Goal: Transaction & Acquisition: Subscribe to service/newsletter

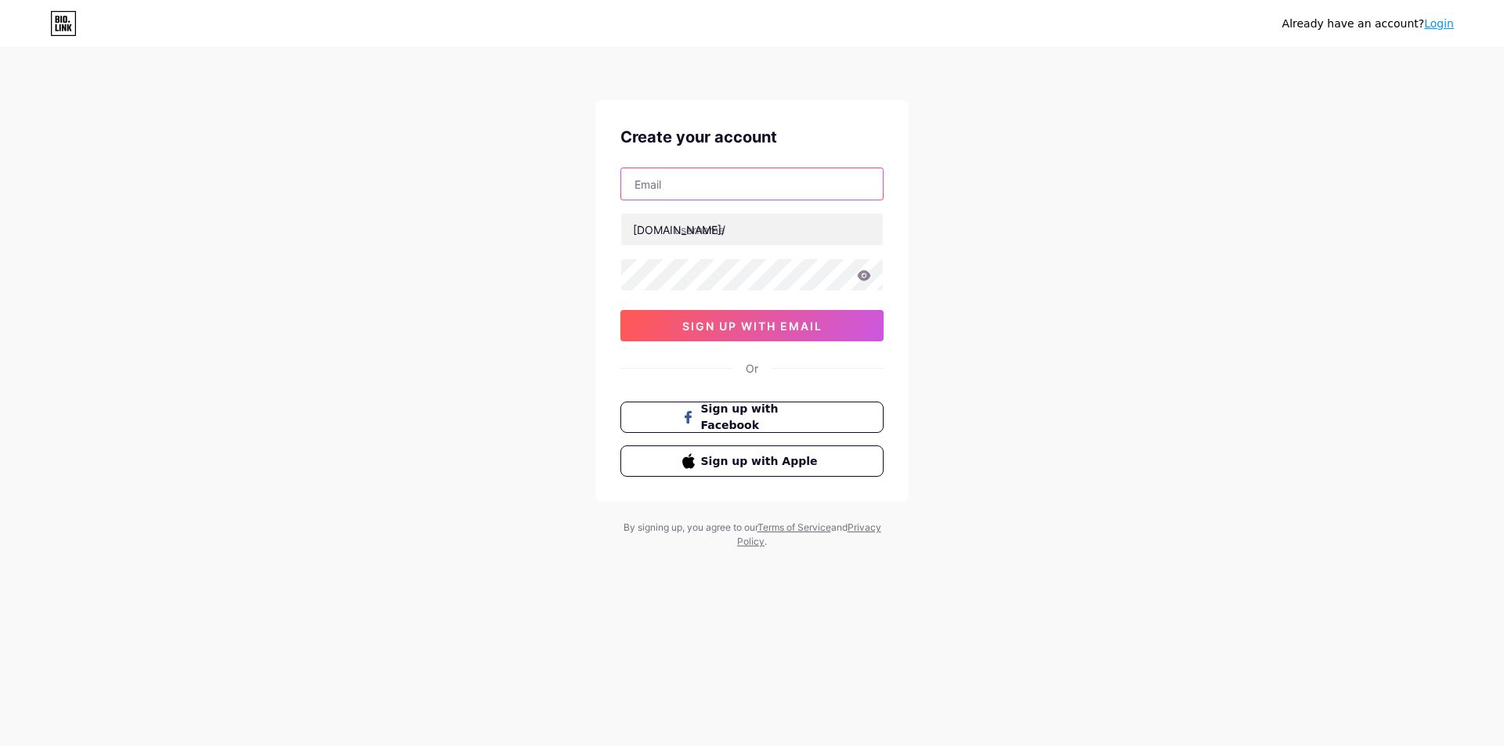
click at [724, 187] on input "text" at bounding box center [752, 183] width 262 height 31
paste input "[EMAIL_ADDRESS][DOMAIN_NAME]"
type input "[EMAIL_ADDRESS][DOMAIN_NAME]"
click at [708, 226] on input "text" at bounding box center [752, 229] width 262 height 31
type input "bsxuandao"
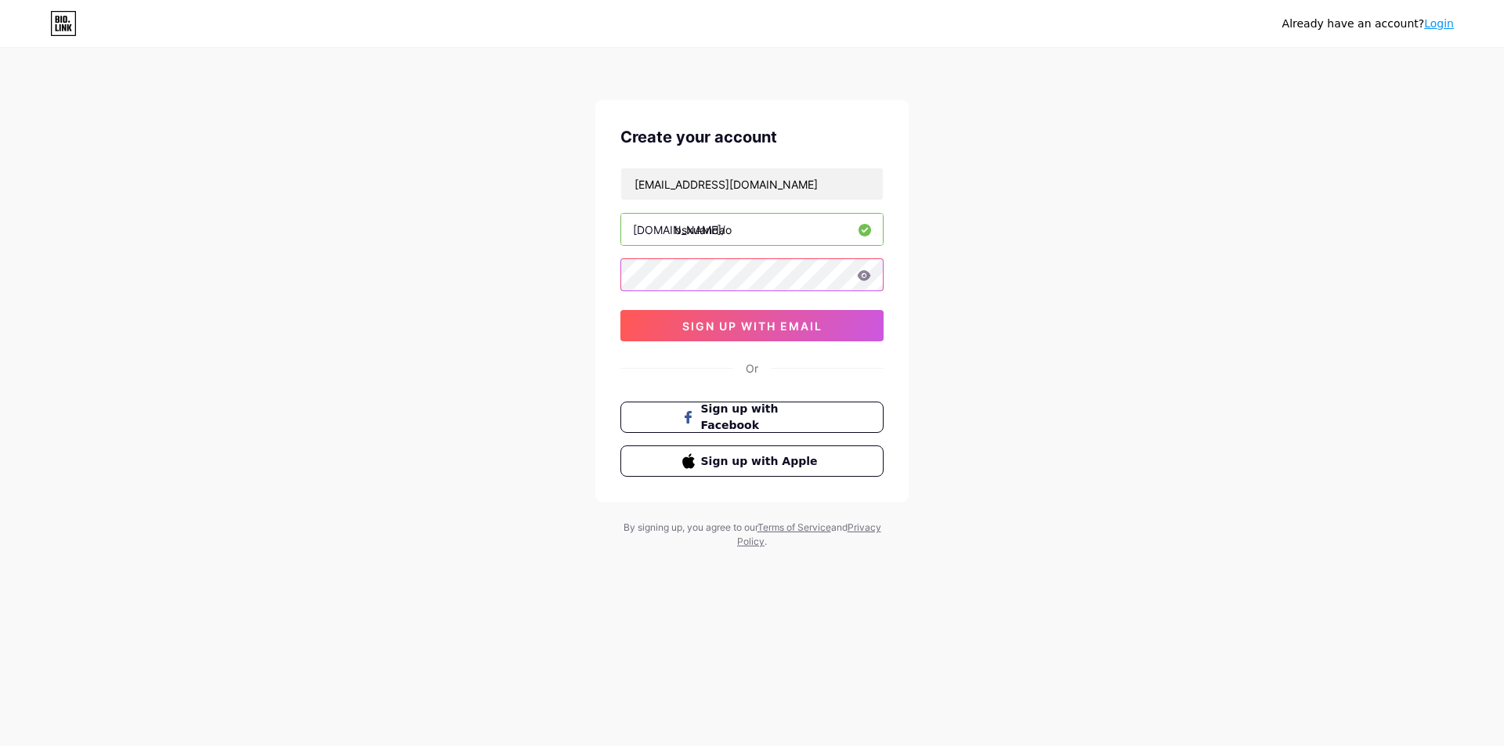
click at [601, 276] on div "Create your account diemwin200500@gmail.com bio.link/ bsxuandao 0cAFcWeA7U1ml1d…" at bounding box center [751, 301] width 313 height 402
click at [784, 331] on span "sign up with email" at bounding box center [752, 326] width 140 height 13
click at [727, 320] on span "sign up with email" at bounding box center [752, 326] width 140 height 13
click at [865, 275] on icon at bounding box center [864, 275] width 13 height 10
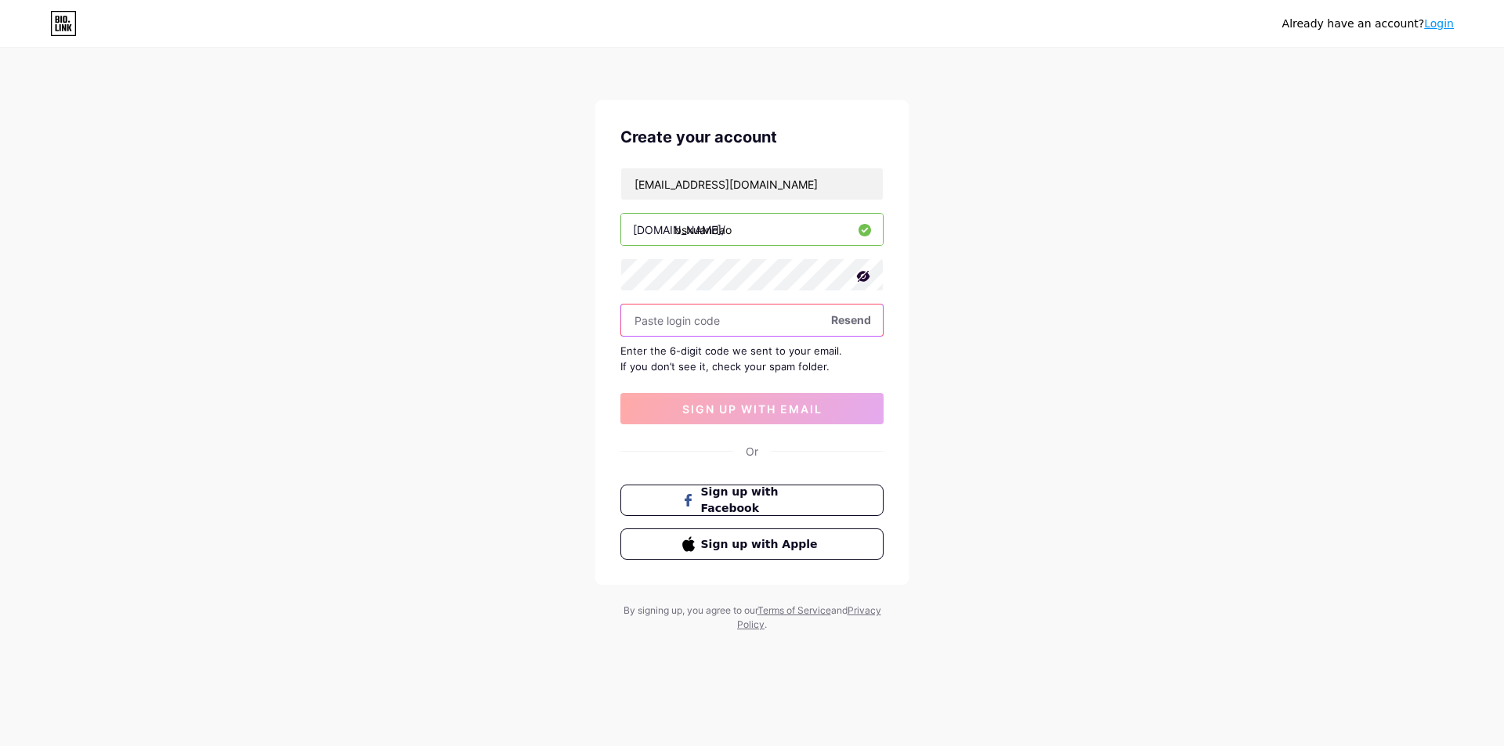
paste input "363524"
type input "363524"
click at [696, 399] on button "sign up with email" at bounding box center [751, 408] width 263 height 31
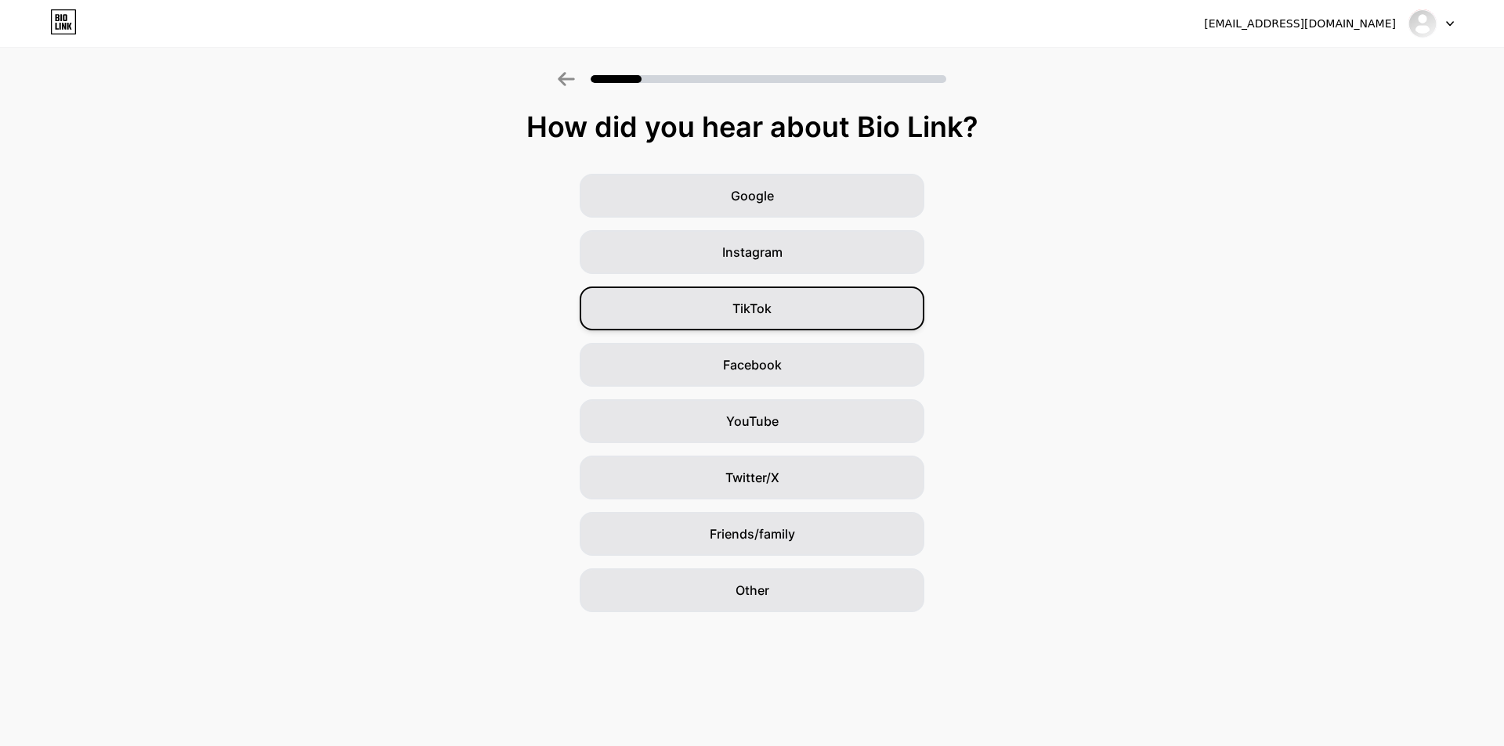
click at [824, 305] on div "TikTok" at bounding box center [752, 309] width 345 height 44
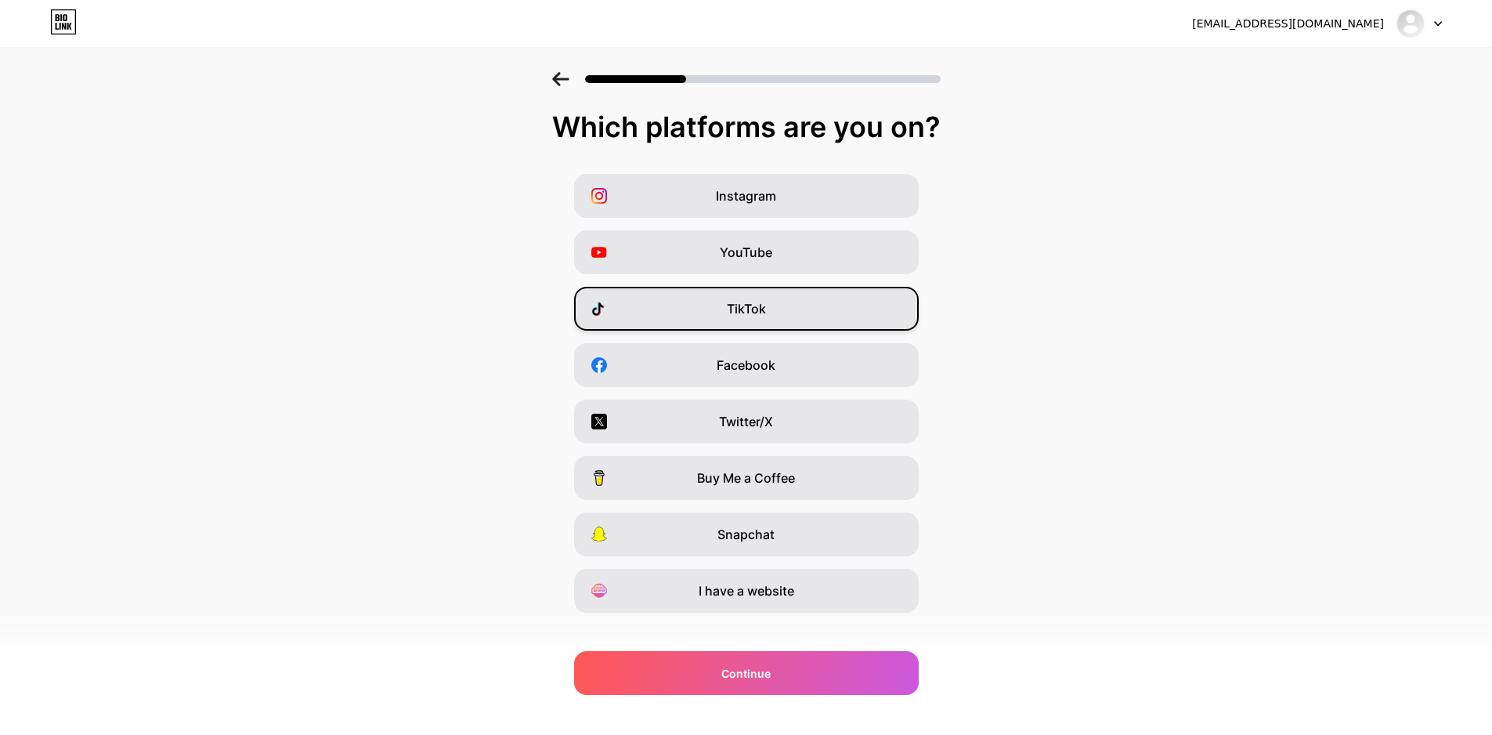
click at [779, 309] on div "TikTok" at bounding box center [746, 309] width 345 height 44
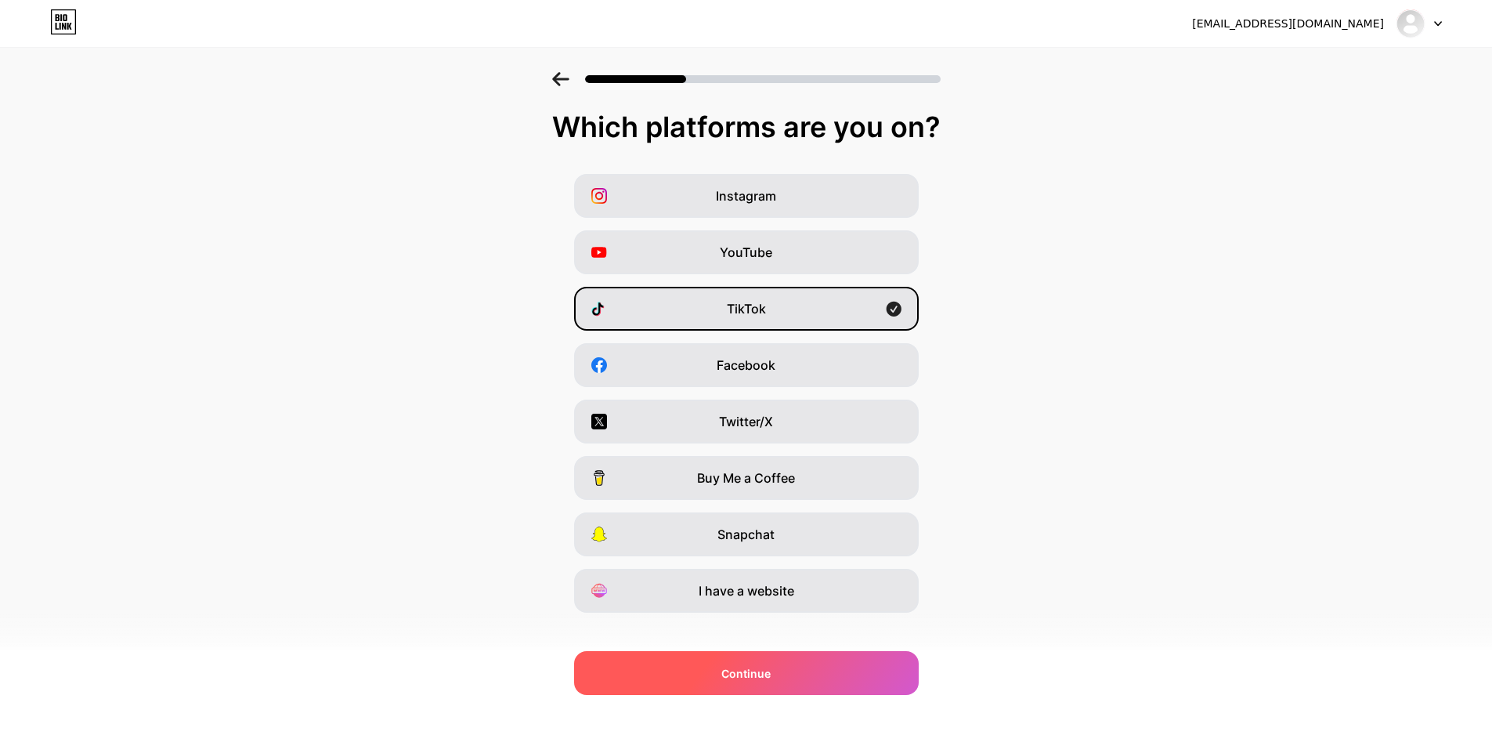
click at [840, 681] on div "Continue" at bounding box center [746, 673] width 345 height 44
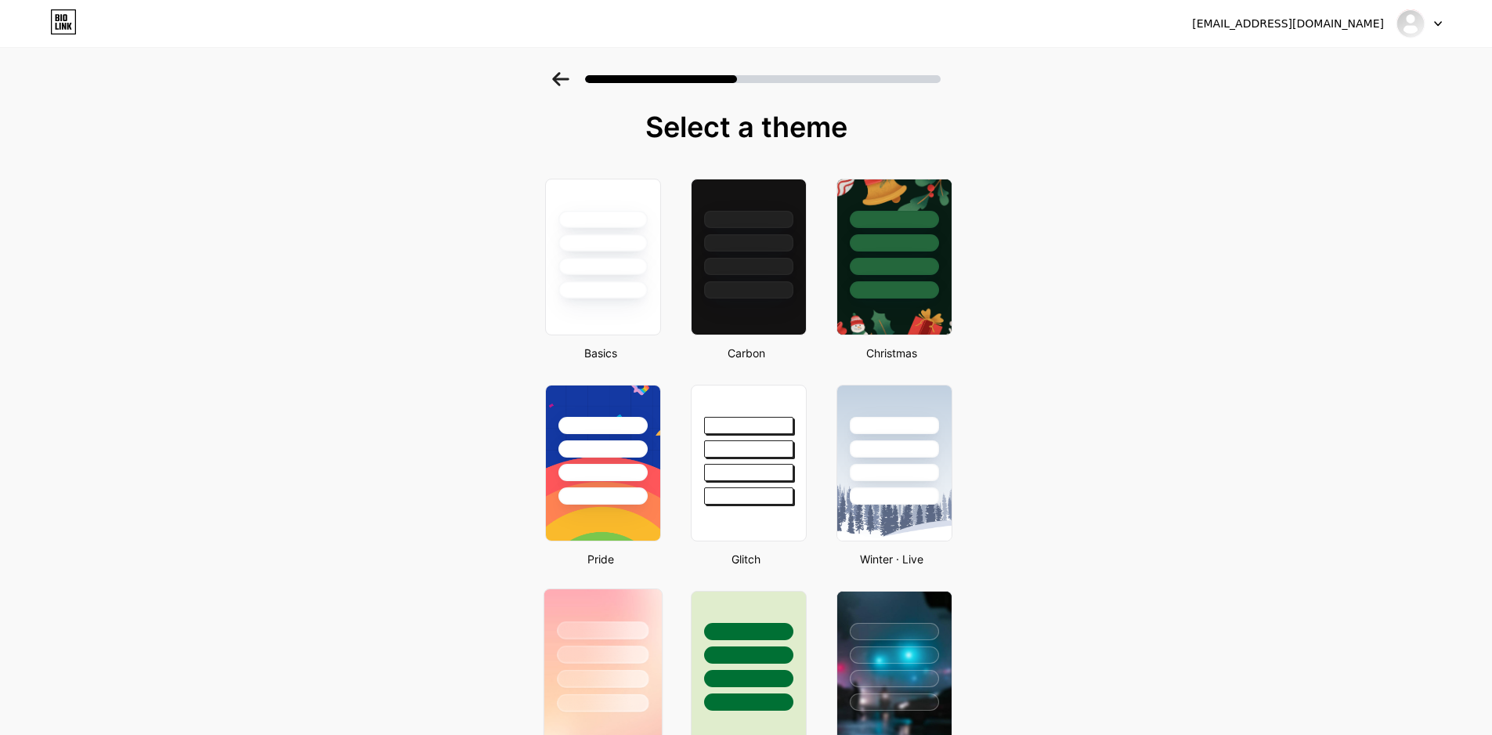
click at [562, 639] on div at bounding box center [602, 650] width 117 height 123
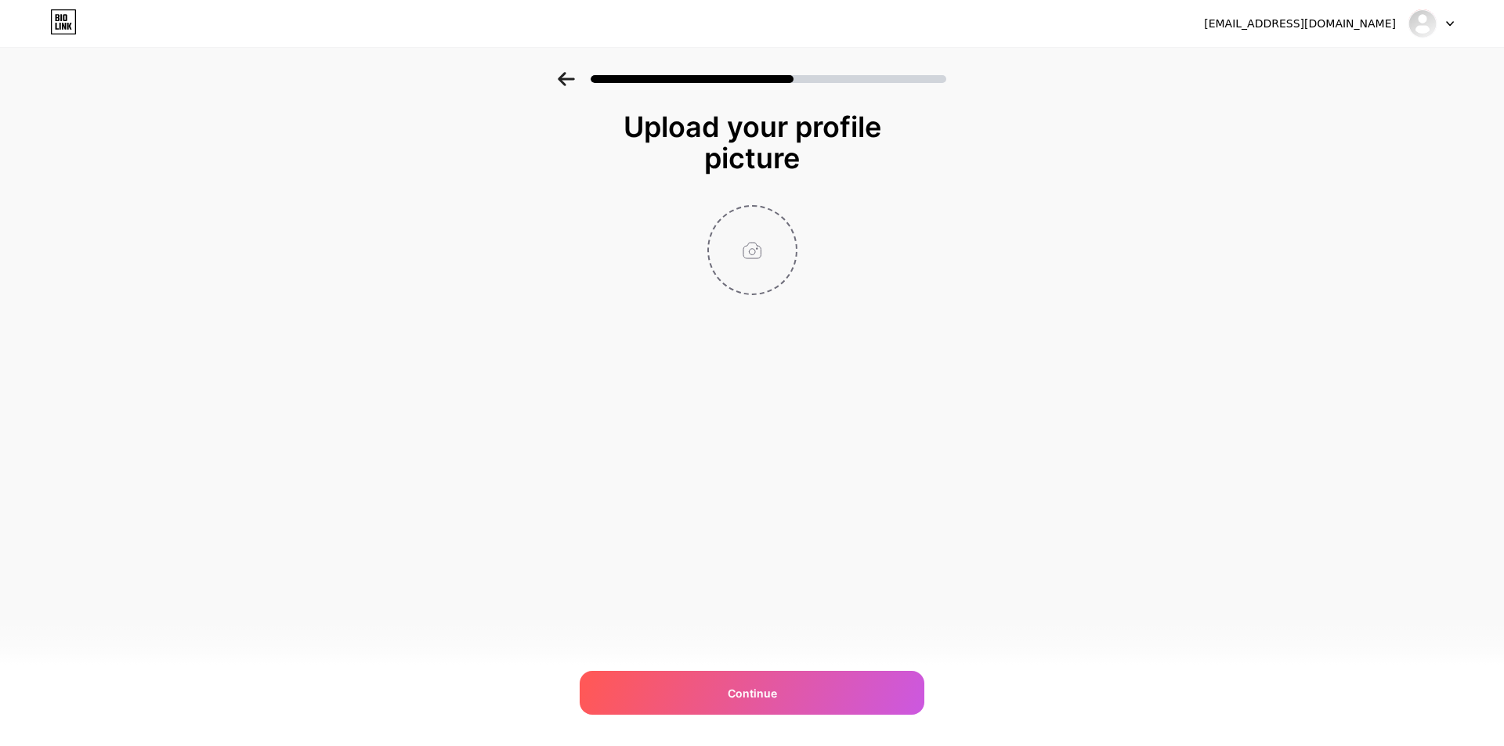
click at [761, 281] on input "file" at bounding box center [752, 250] width 87 height 87
type input "C:\fakepath\9ed85301a14783c3a8265c13864c873e~tplv-tiktokx-cropcenter_1080_1080.…"
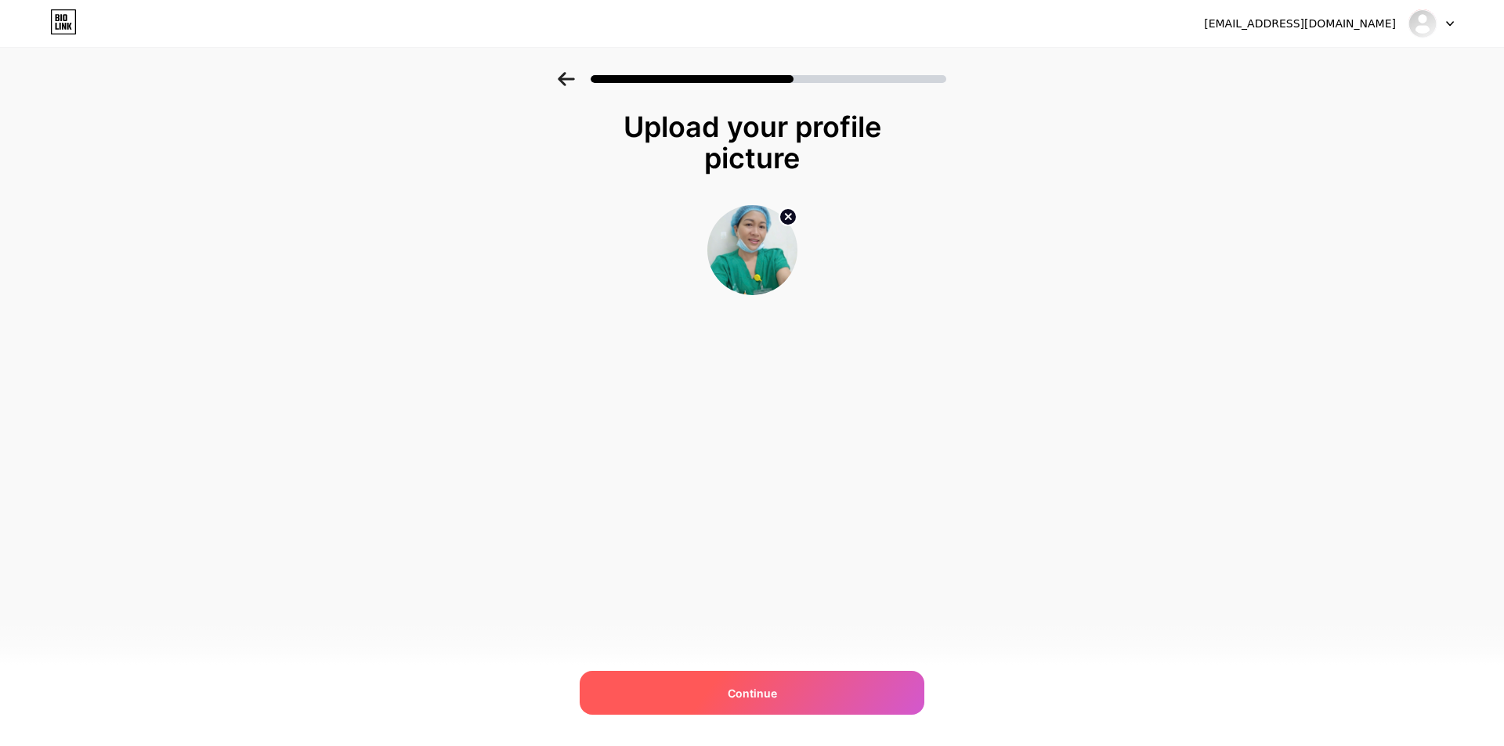
click at [775, 692] on span "Continue" at bounding box center [752, 693] width 49 height 16
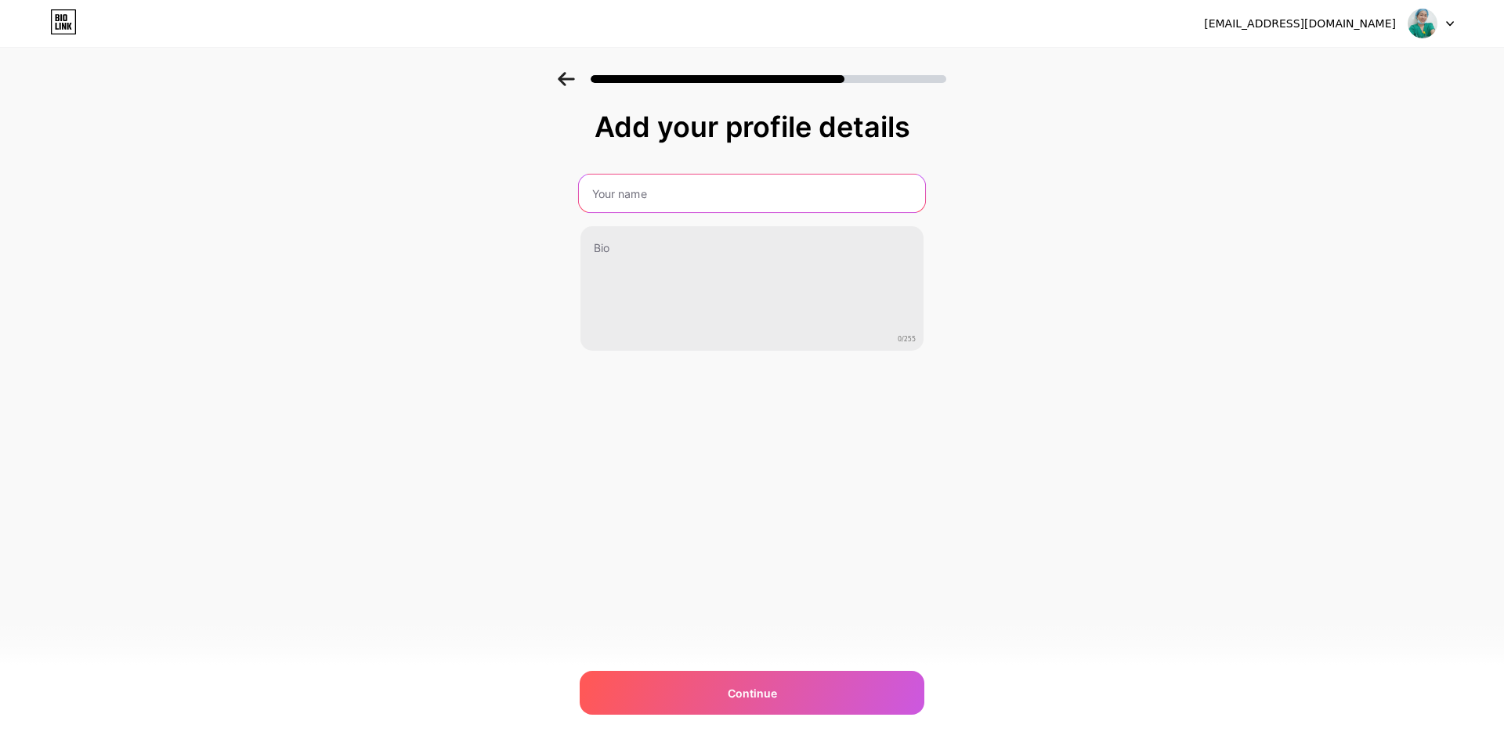
click at [687, 190] on input "text" at bounding box center [752, 194] width 346 height 38
type input "Bs Xuân Đào"
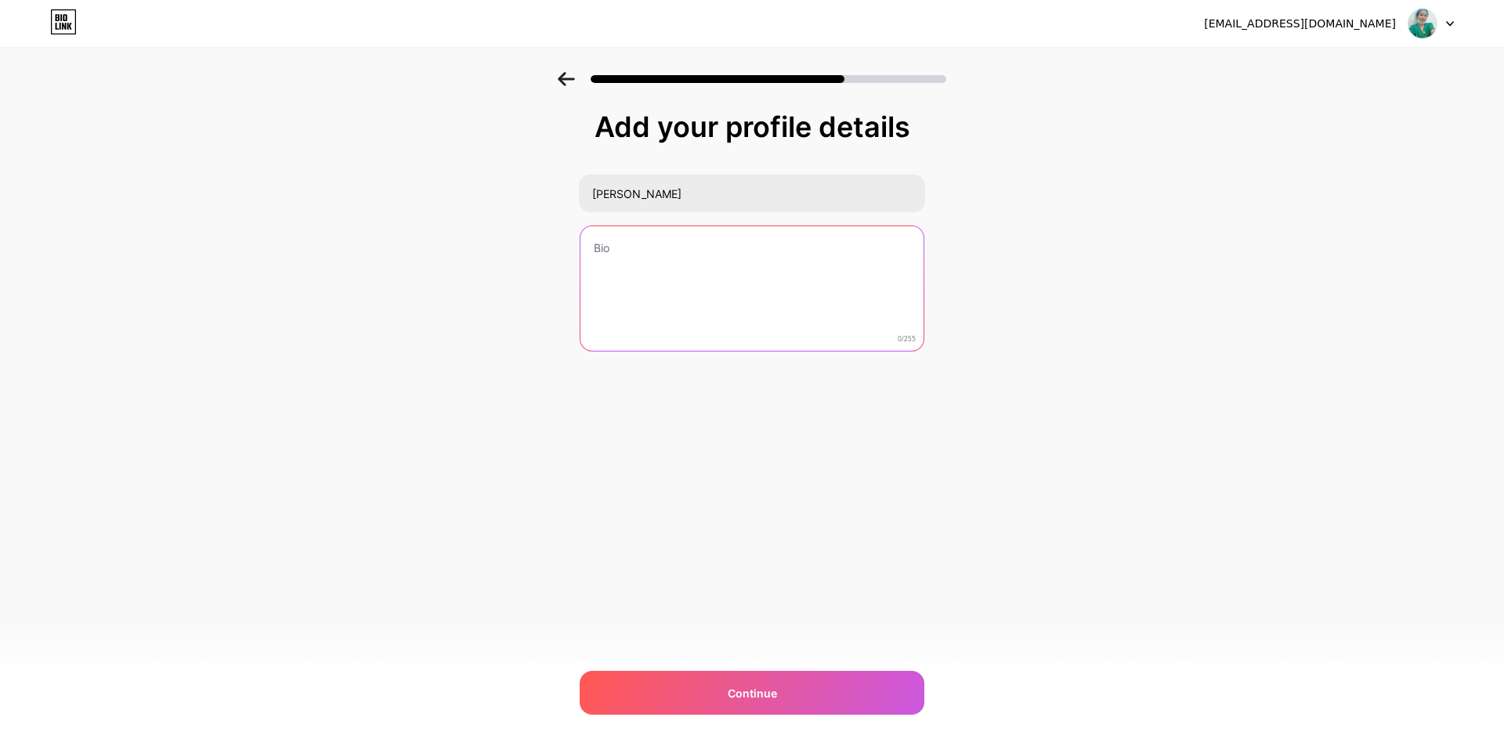
click at [699, 269] on textarea at bounding box center [751, 289] width 343 height 126
click at [678, 255] on textarea at bounding box center [752, 290] width 346 height 128
type textarea "C"
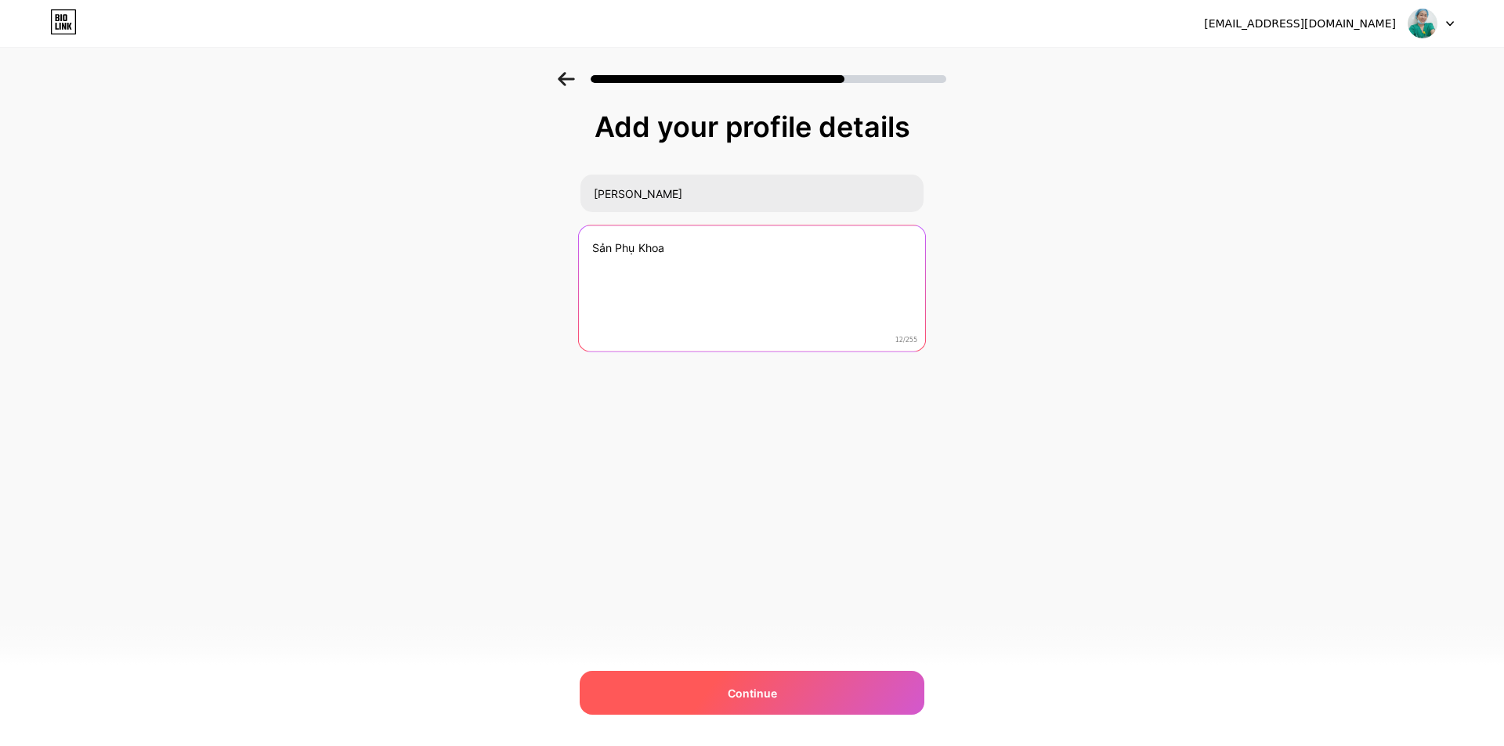
type textarea "Sản Phụ Khoa"
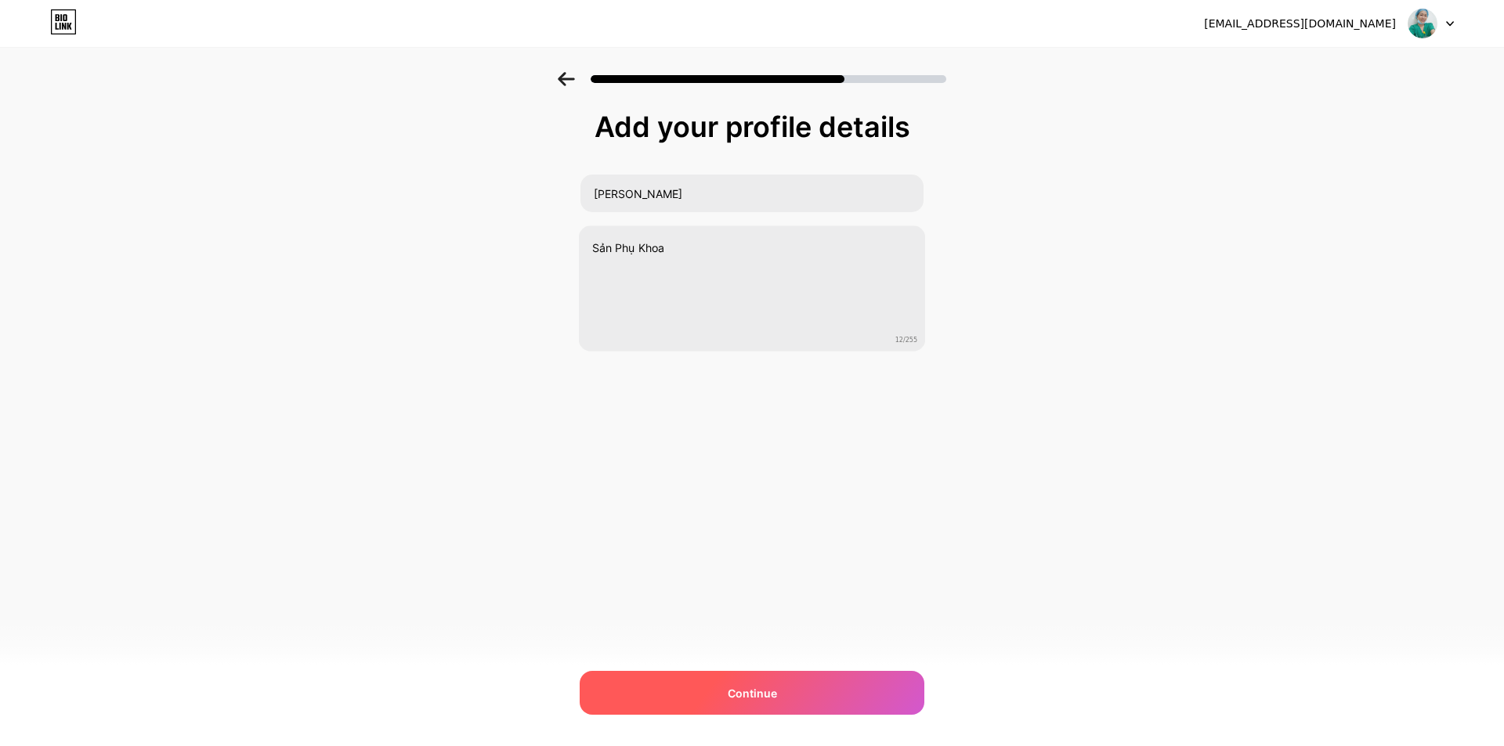
click at [700, 681] on div "Continue" at bounding box center [752, 693] width 345 height 44
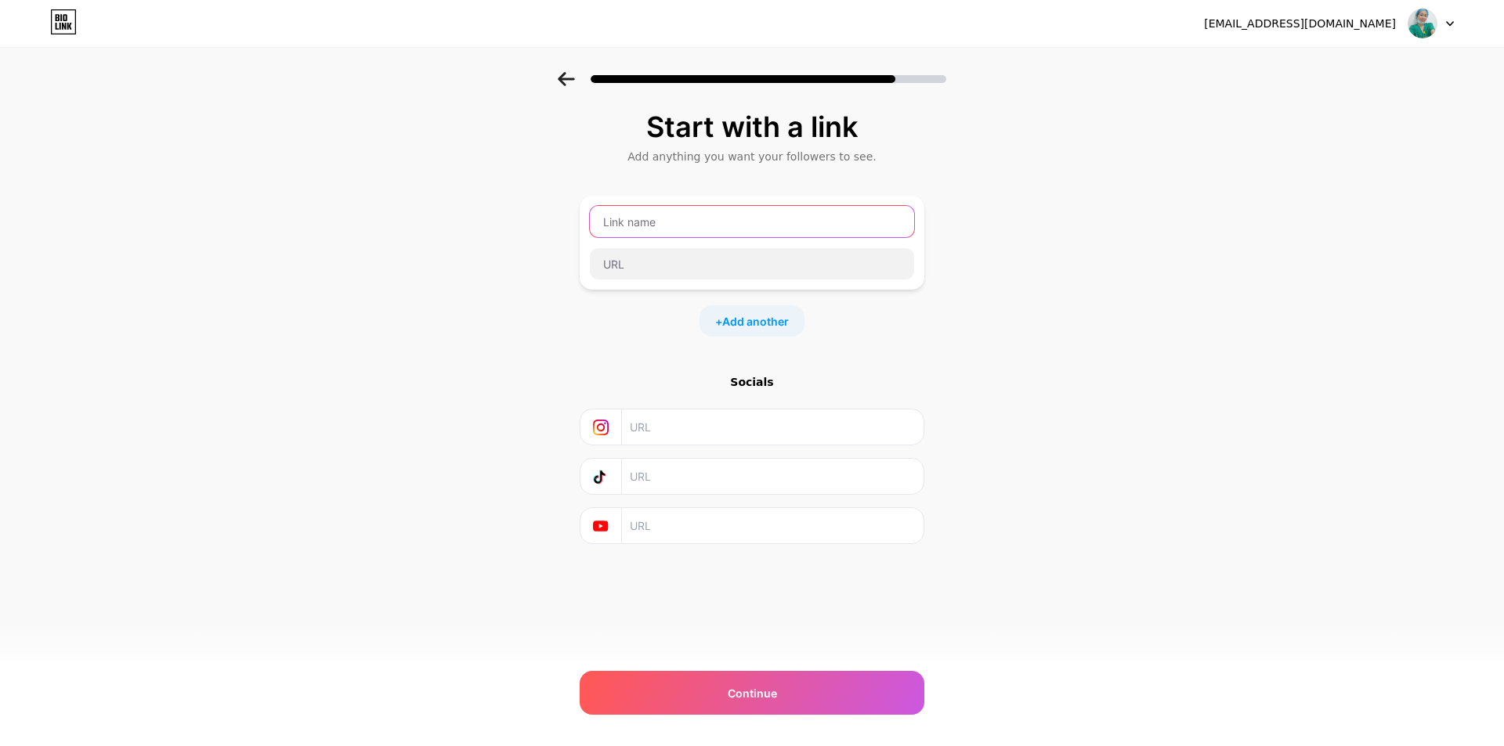
click at [761, 226] on input "text" at bounding box center [752, 221] width 324 height 31
click at [710, 428] on input "text" at bounding box center [772, 427] width 284 height 35
click at [600, 428] on icon at bounding box center [601, 428] width 16 height 16
click at [730, 331] on div "+ Add another" at bounding box center [751, 320] width 105 height 31
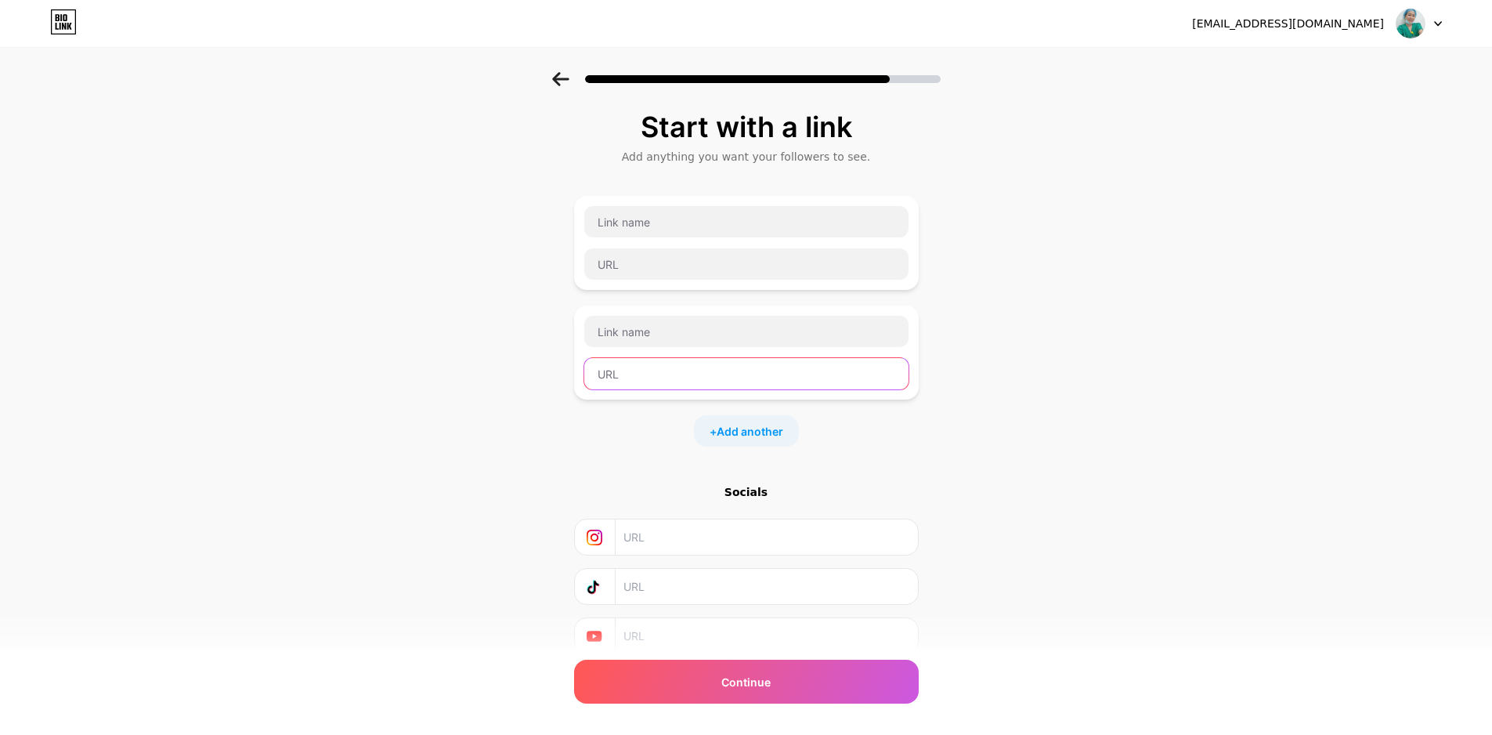
click at [732, 370] on input "text" at bounding box center [746, 373] width 324 height 31
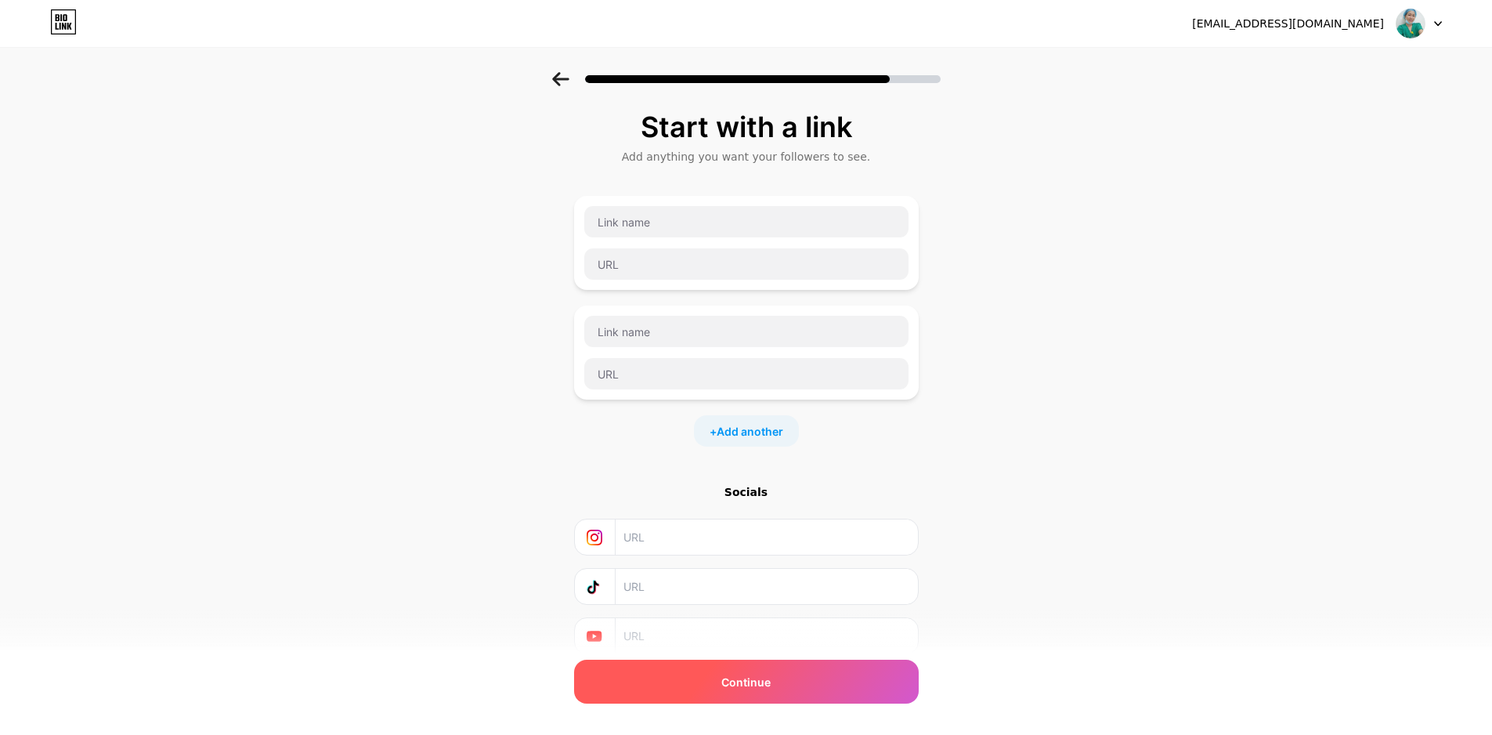
click at [837, 680] on div "Continue" at bounding box center [746, 681] width 345 height 44
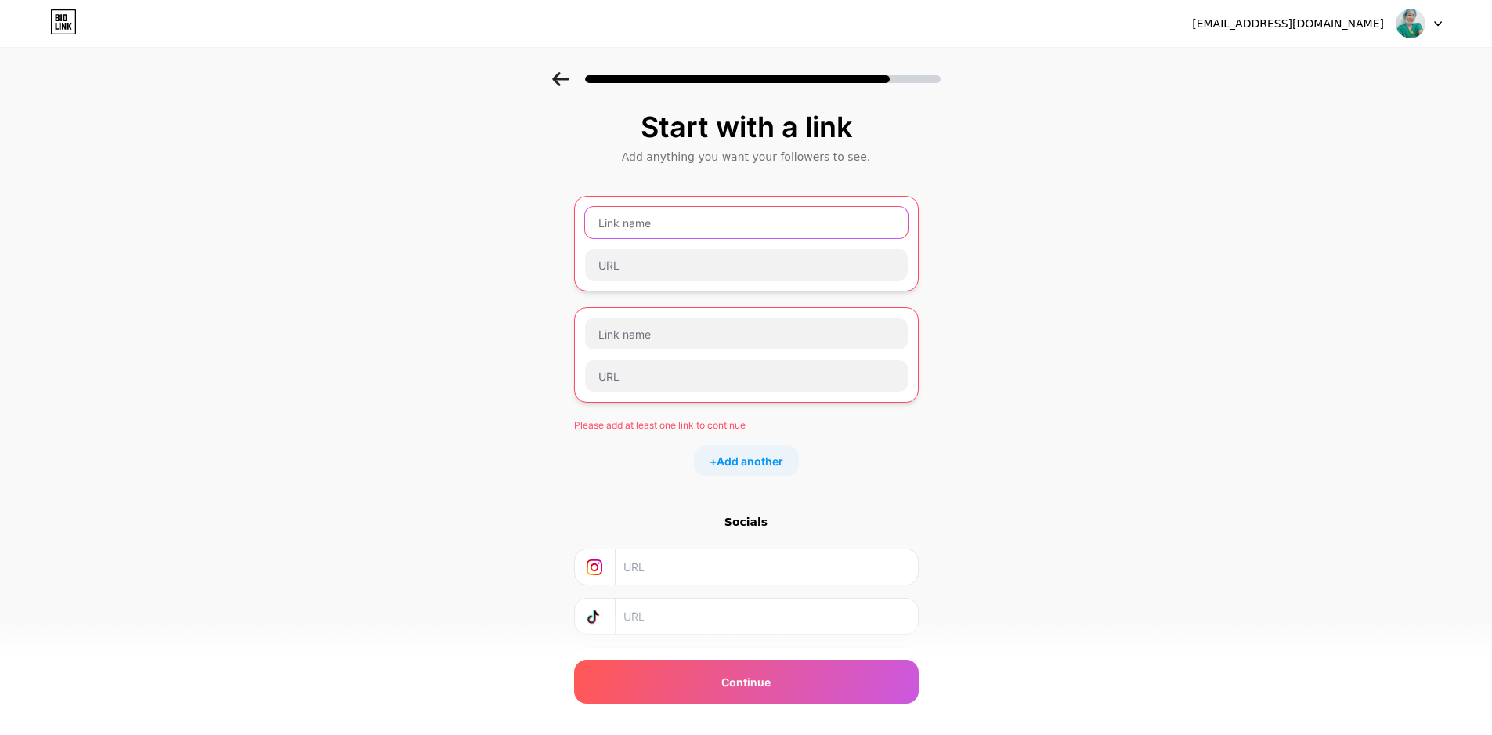
click at [639, 228] on input "text" at bounding box center [746, 222] width 323 height 31
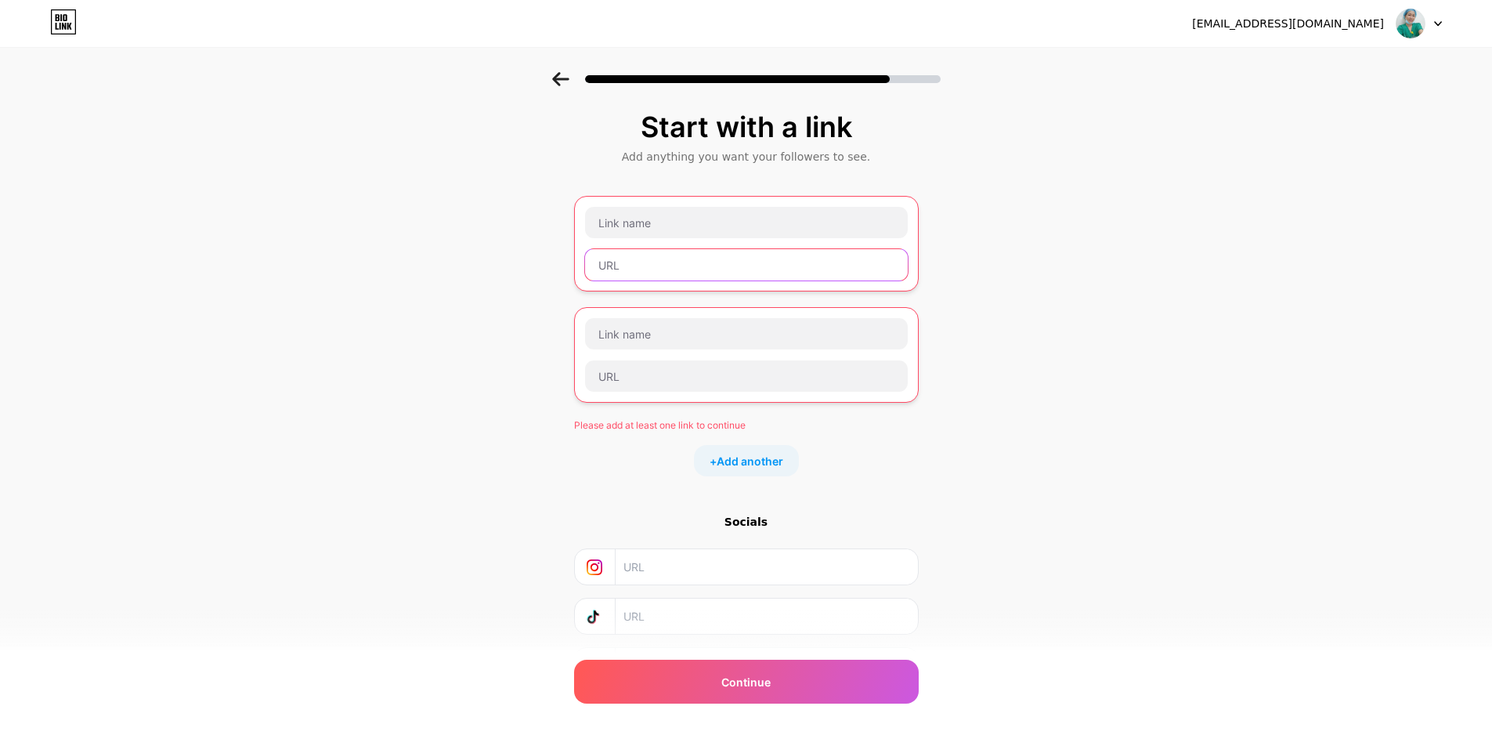
click at [625, 264] on input "text" at bounding box center [746, 264] width 323 height 31
paste input "https://maps.app.goo.gl/p3JJqA9SGs6JxThi7"
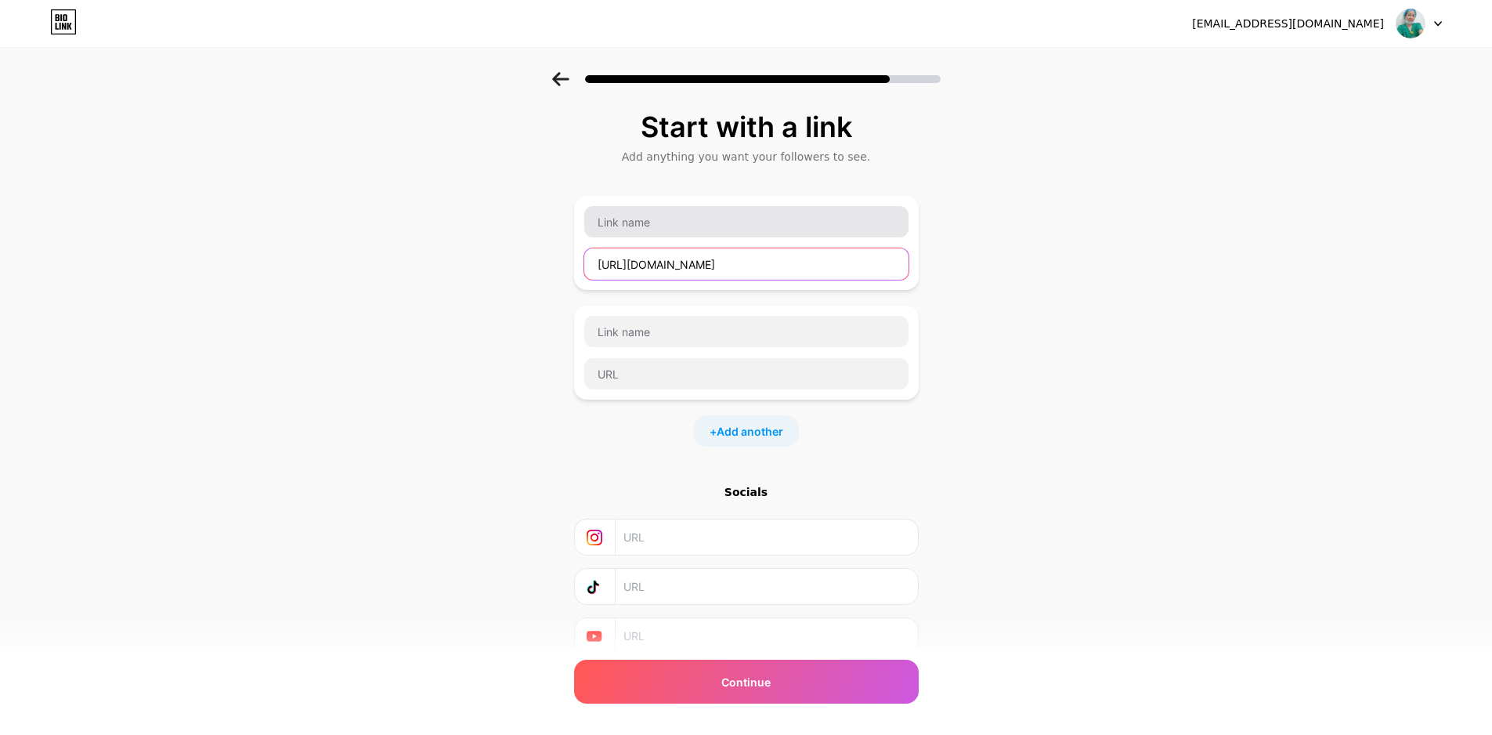
type input "https://maps.app.goo.gl/p3JJqA9SGs6JxThi7"
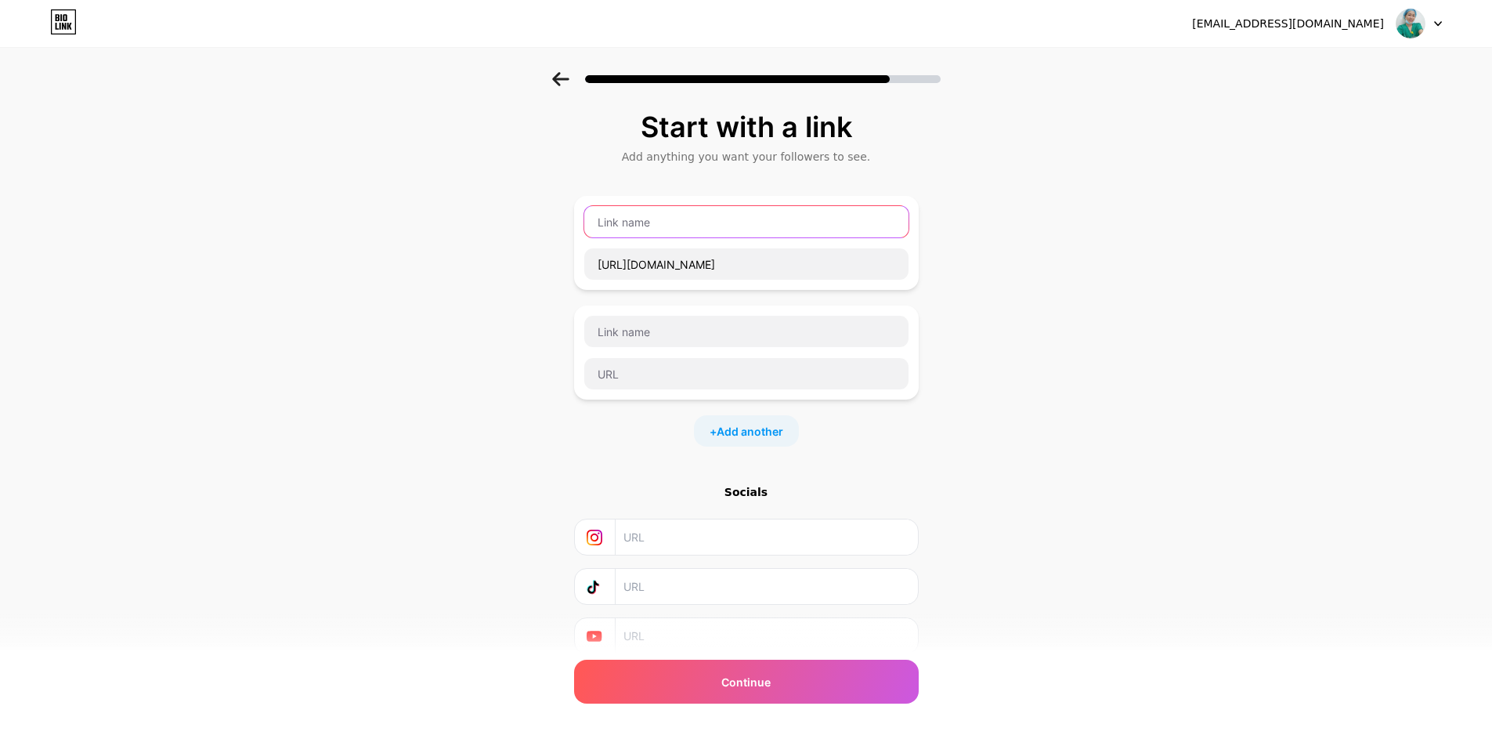
click at [650, 222] on input "text" at bounding box center [746, 221] width 324 height 31
type input "Google Map"
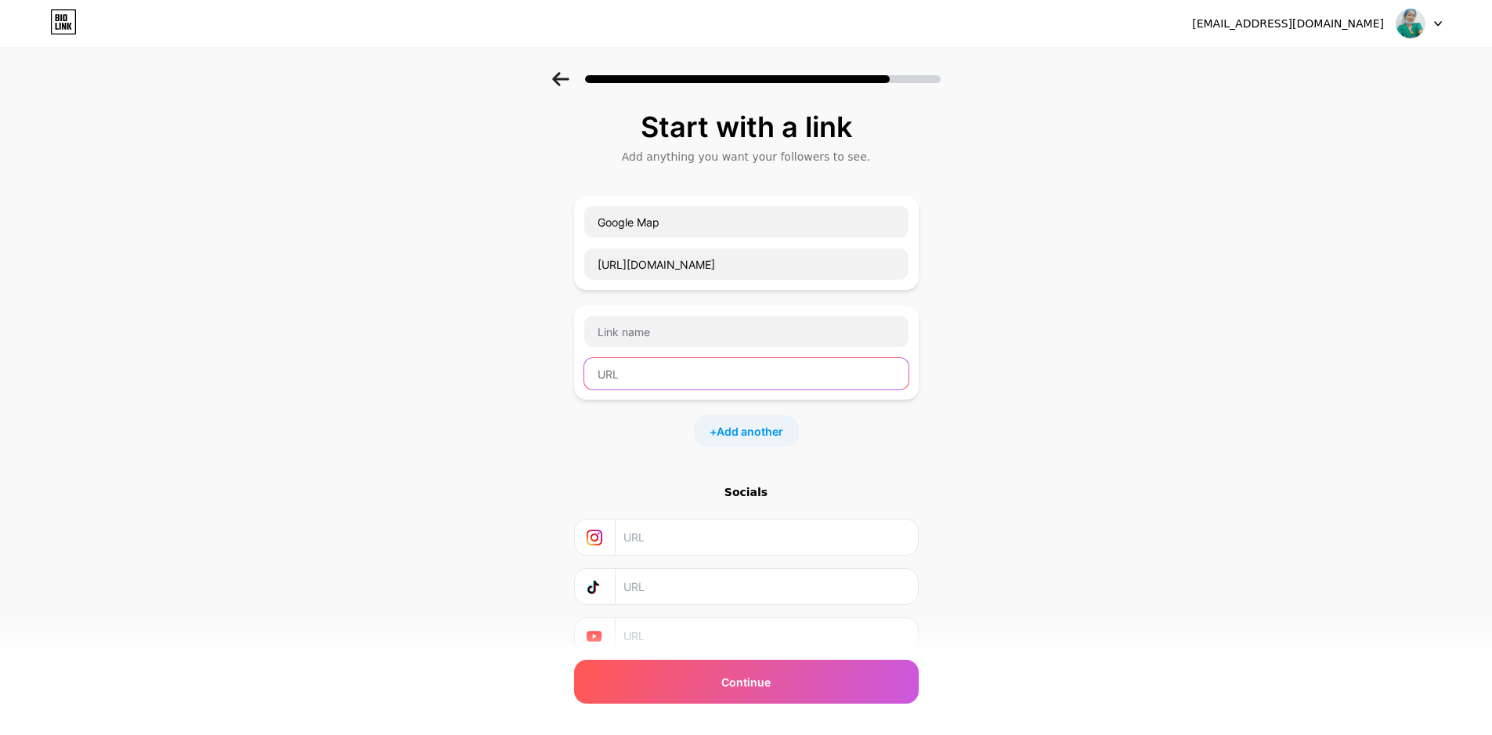
click at [667, 375] on input "text" at bounding box center [746, 373] width 324 height 31
paste input "https://www.facebook.com/tran.thi.xuan.ao.453284"
type input "https://www.facebook.com/tran.thi.xuan.ao.453284"
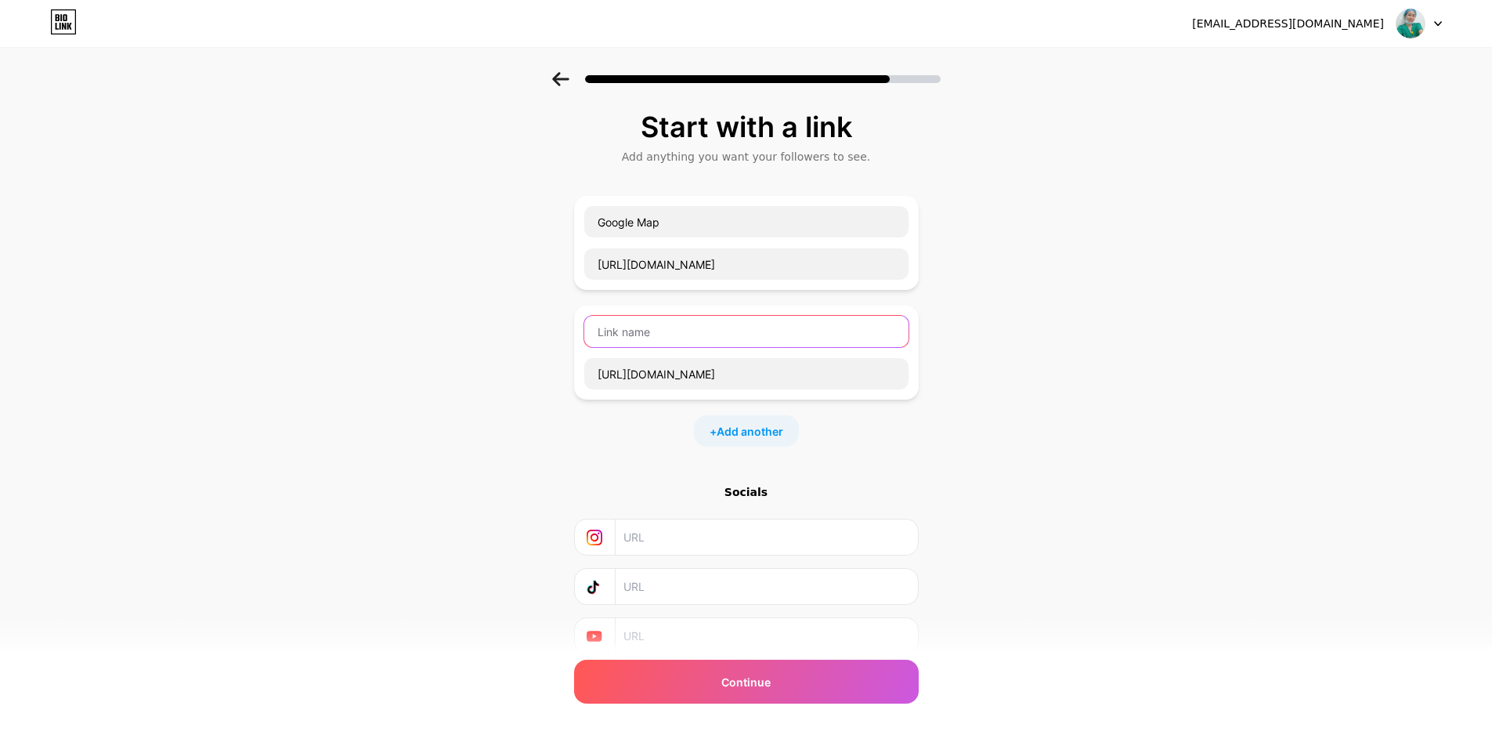
click at [650, 338] on input "text" at bounding box center [746, 331] width 324 height 31
type input "Facebook"
click at [728, 594] on input "text" at bounding box center [765, 586] width 284 height 35
click at [702, 591] on input "text" at bounding box center [765, 586] width 284 height 35
paste input "@bsphukhoaxuandao2024"
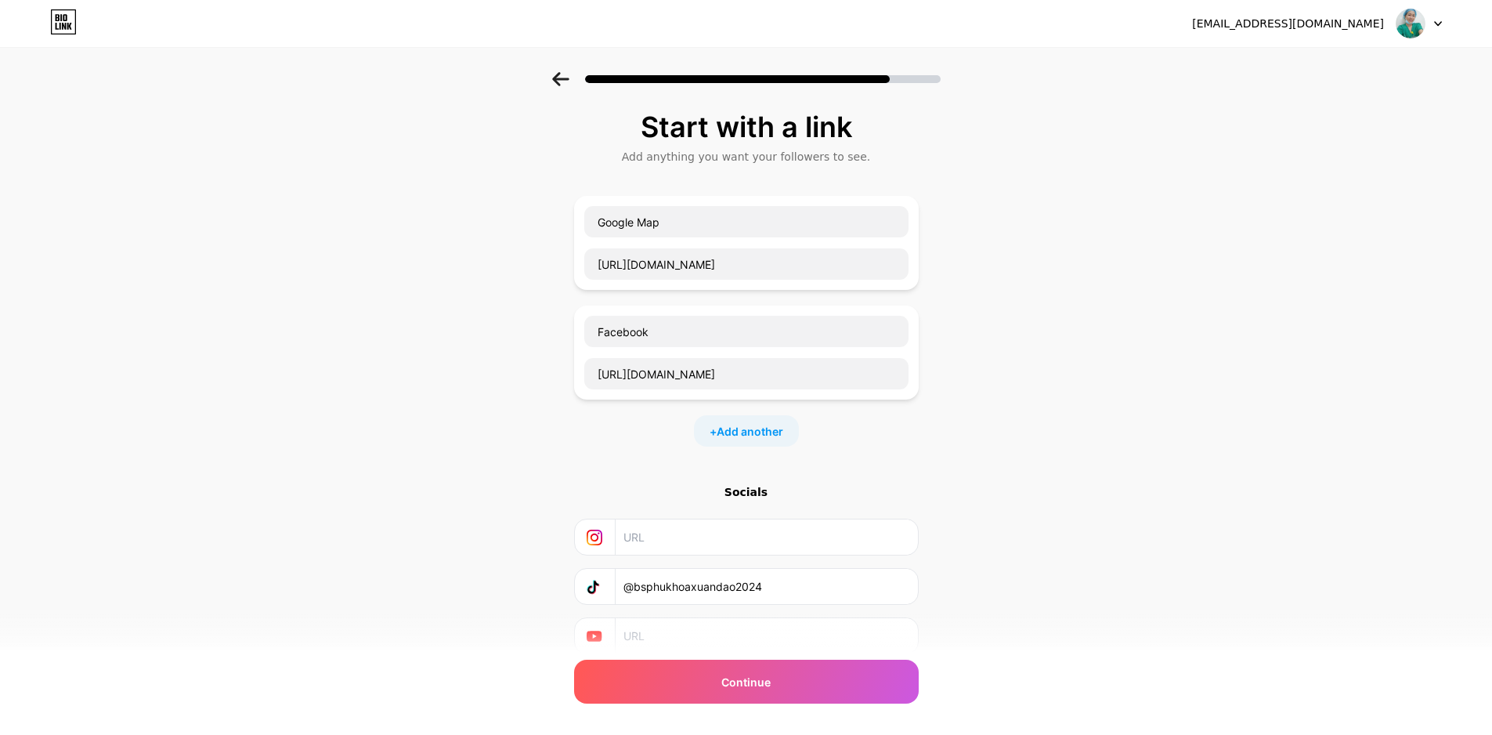
type input "@bsphukhoaxuandao2024"
click at [1096, 563] on div "Start with a link Add anything you want your followers to see. Google Map https…" at bounding box center [746, 402] width 1492 height 660
click at [760, 672] on div "Continue" at bounding box center [746, 681] width 345 height 44
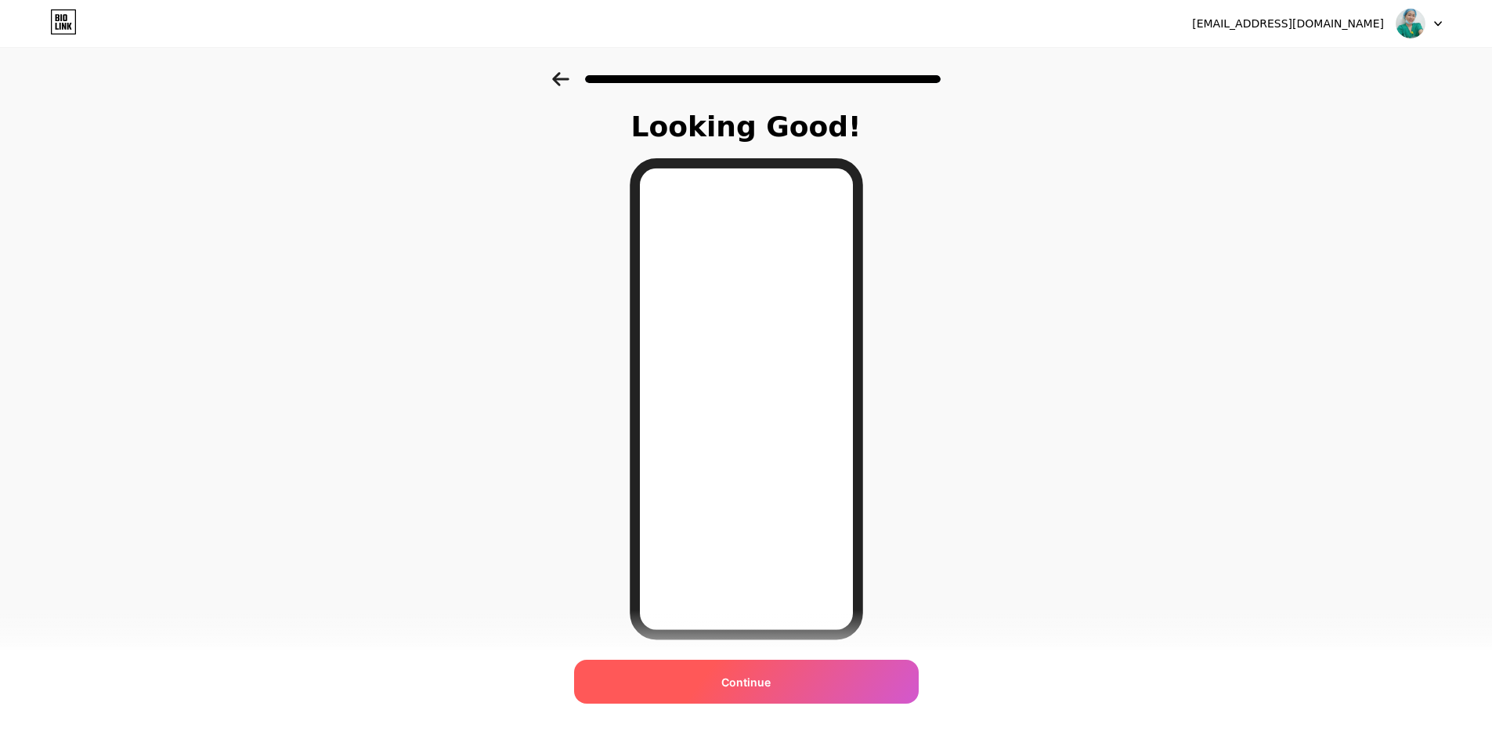
click at [775, 692] on div "Continue" at bounding box center [746, 681] width 345 height 44
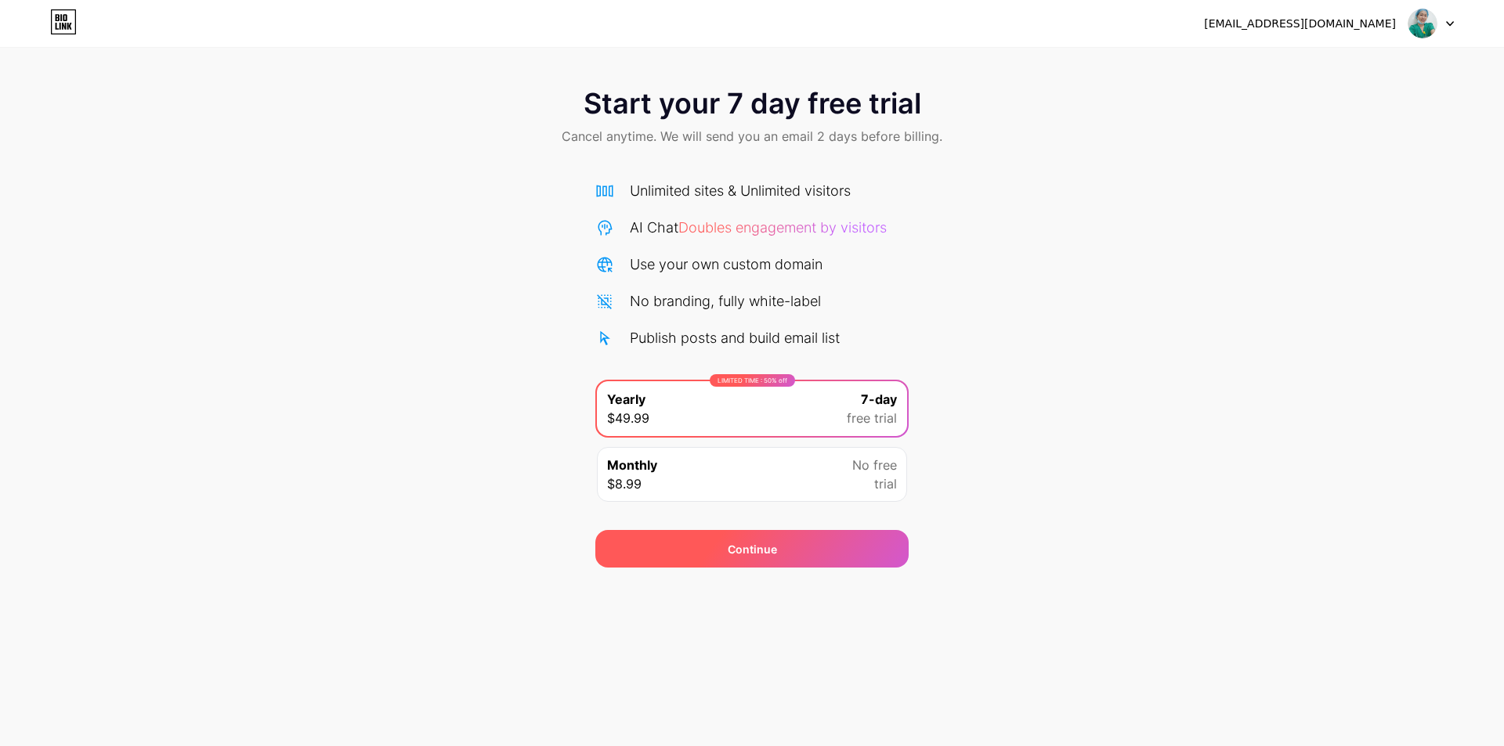
click at [841, 550] on div "Continue" at bounding box center [751, 549] width 313 height 38
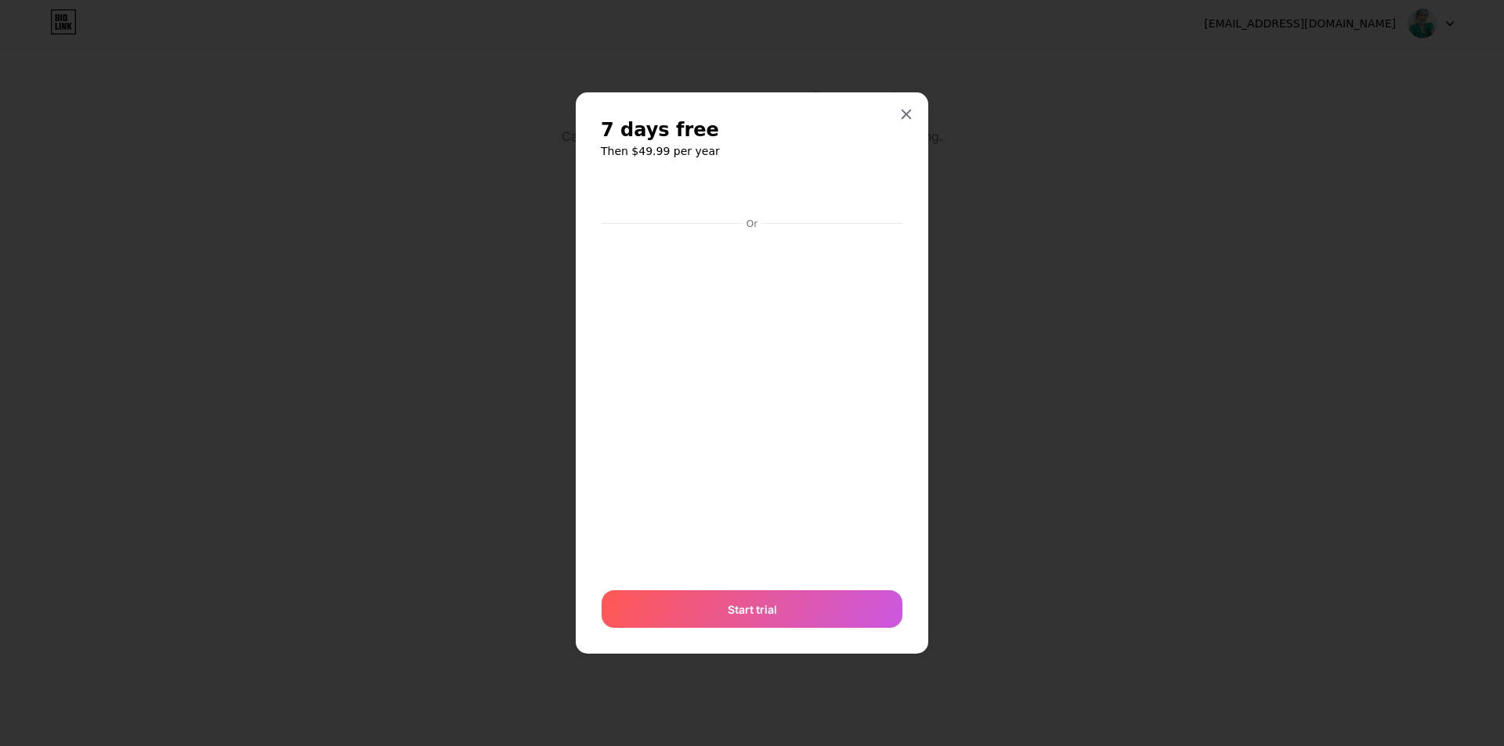
click at [905, 114] on icon at bounding box center [906, 114] width 9 height 9
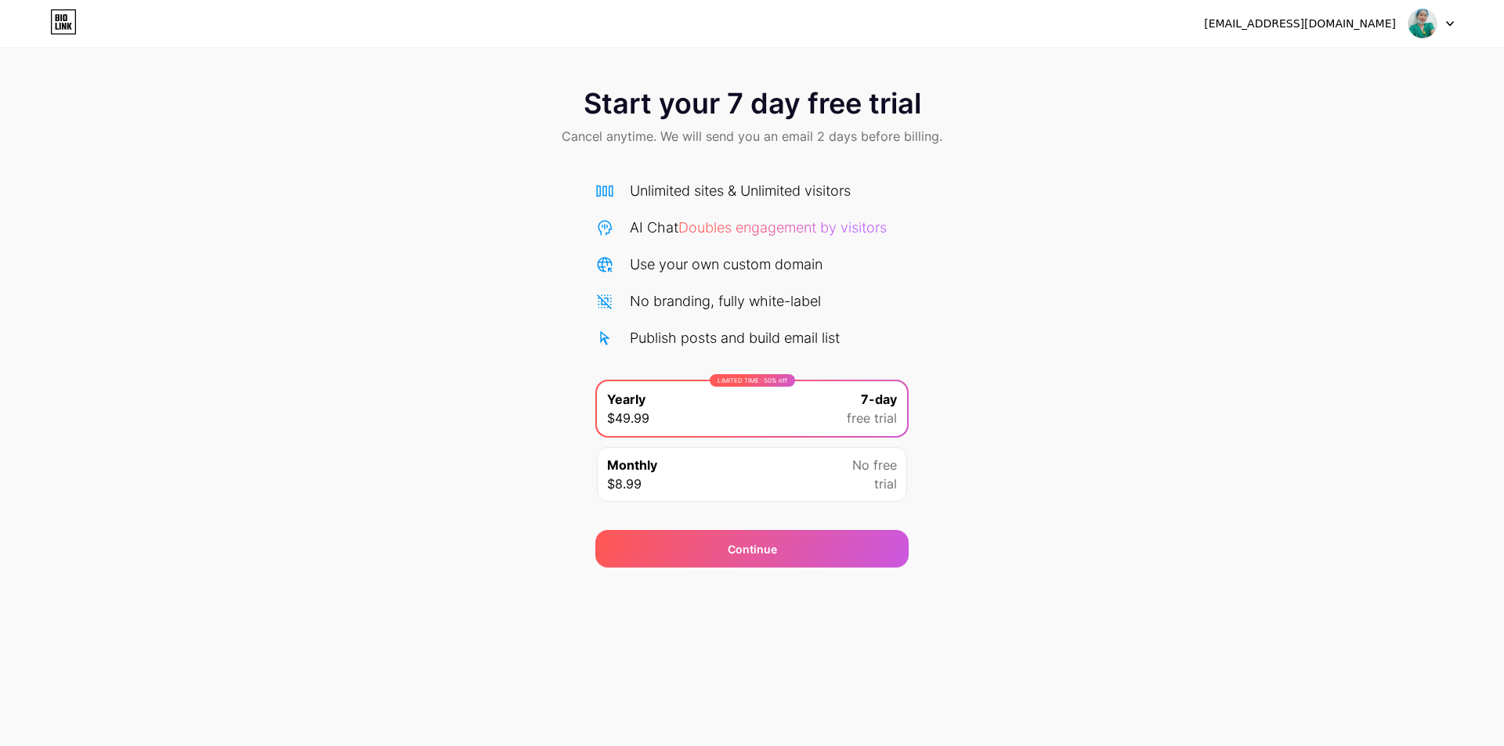
click at [1412, 27] on img at bounding box center [1422, 24] width 30 height 30
click at [1259, 27] on div "[EMAIL_ADDRESS][DOMAIN_NAME]" at bounding box center [1300, 24] width 192 height 16
click at [1309, 30] on div "[EMAIL_ADDRESS][DOMAIN_NAME]" at bounding box center [1300, 24] width 192 height 16
drag, startPoint x: 1089, startPoint y: 562, endPoint x: 152, endPoint y: 126, distance: 1033.0
click at [1088, 562] on div "Start your 7 day free trial Cancel anytime. We will send you an email 2 days be…" at bounding box center [752, 320] width 1504 height 496
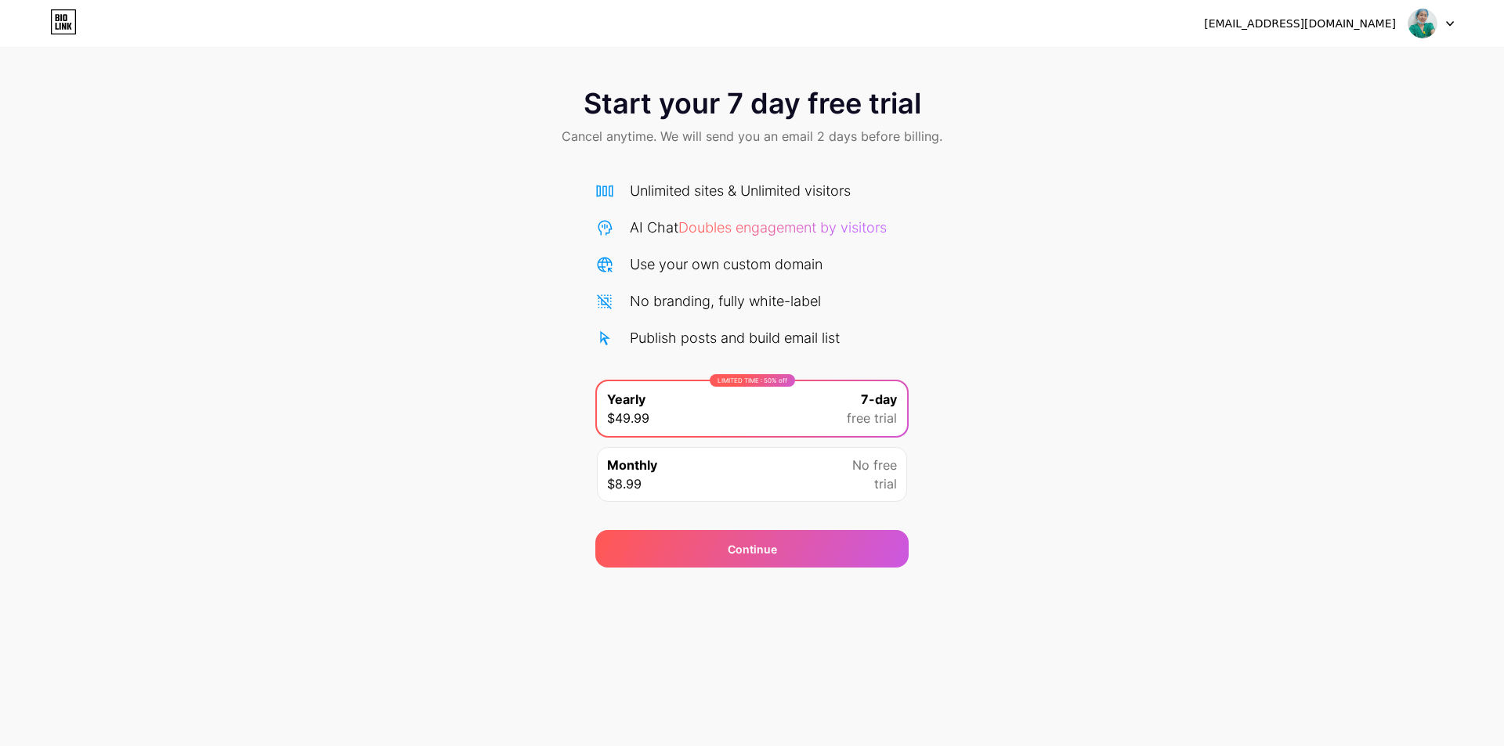
click at [667, 476] on div "Monthly $8.99 No free trial" at bounding box center [752, 474] width 310 height 55
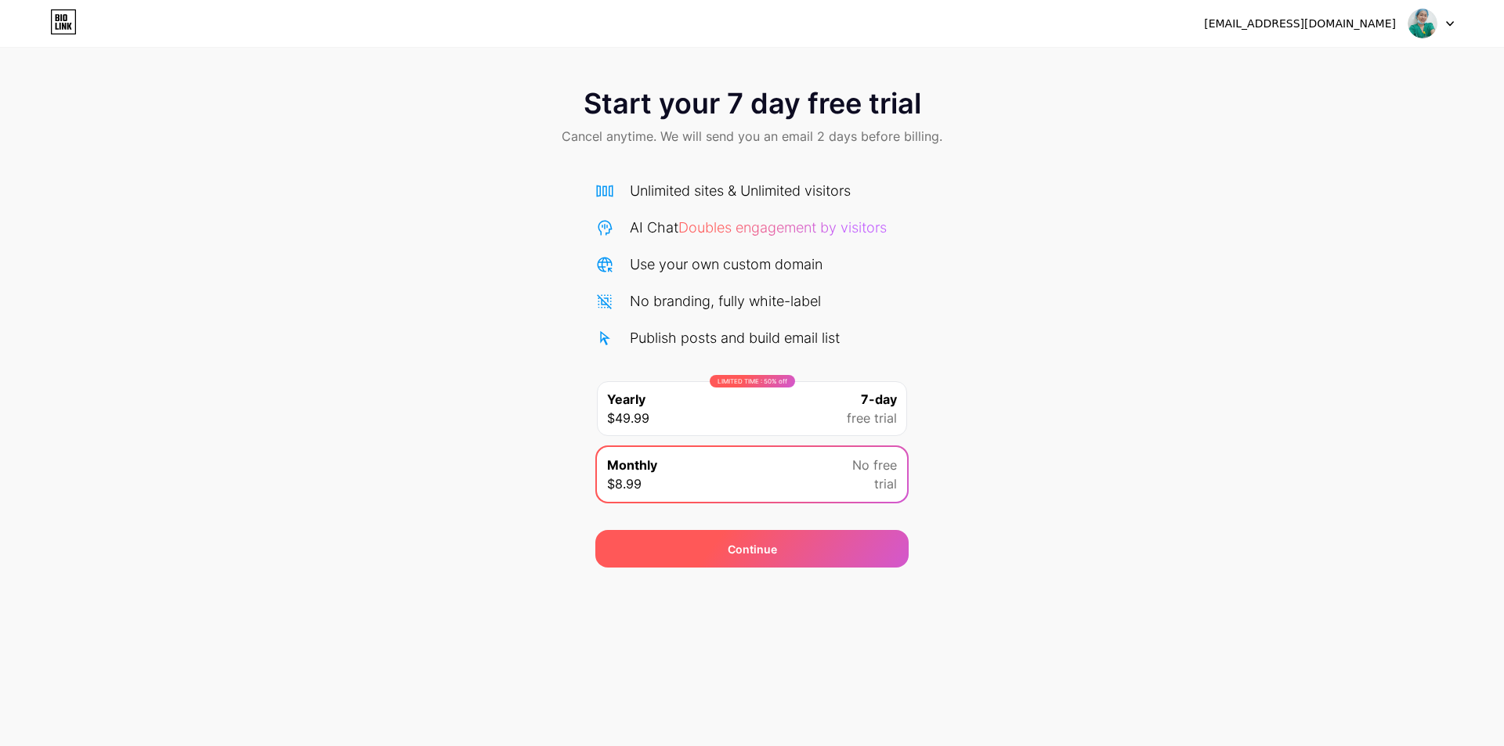
click at [706, 553] on div "Continue" at bounding box center [751, 549] width 313 height 38
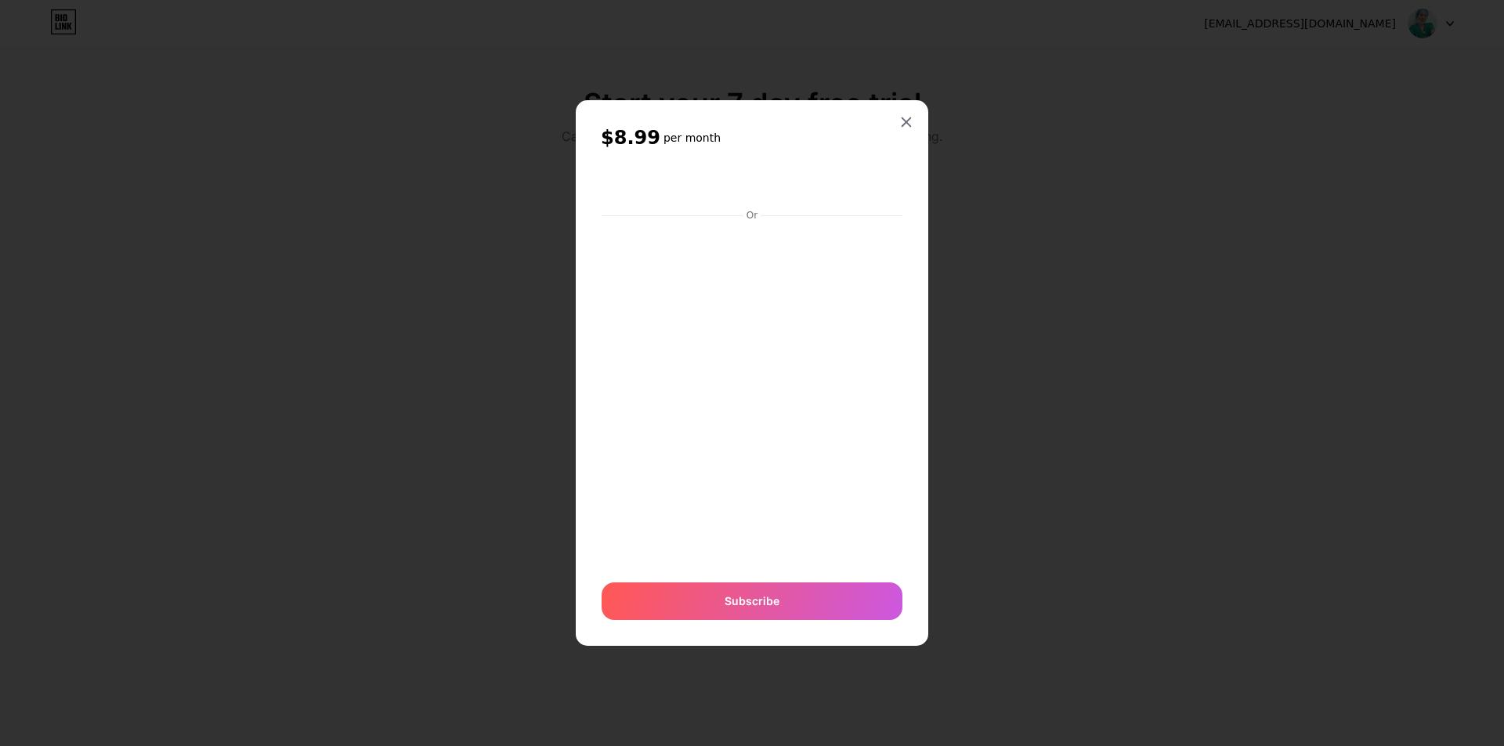
click at [906, 123] on icon at bounding box center [906, 122] width 9 height 9
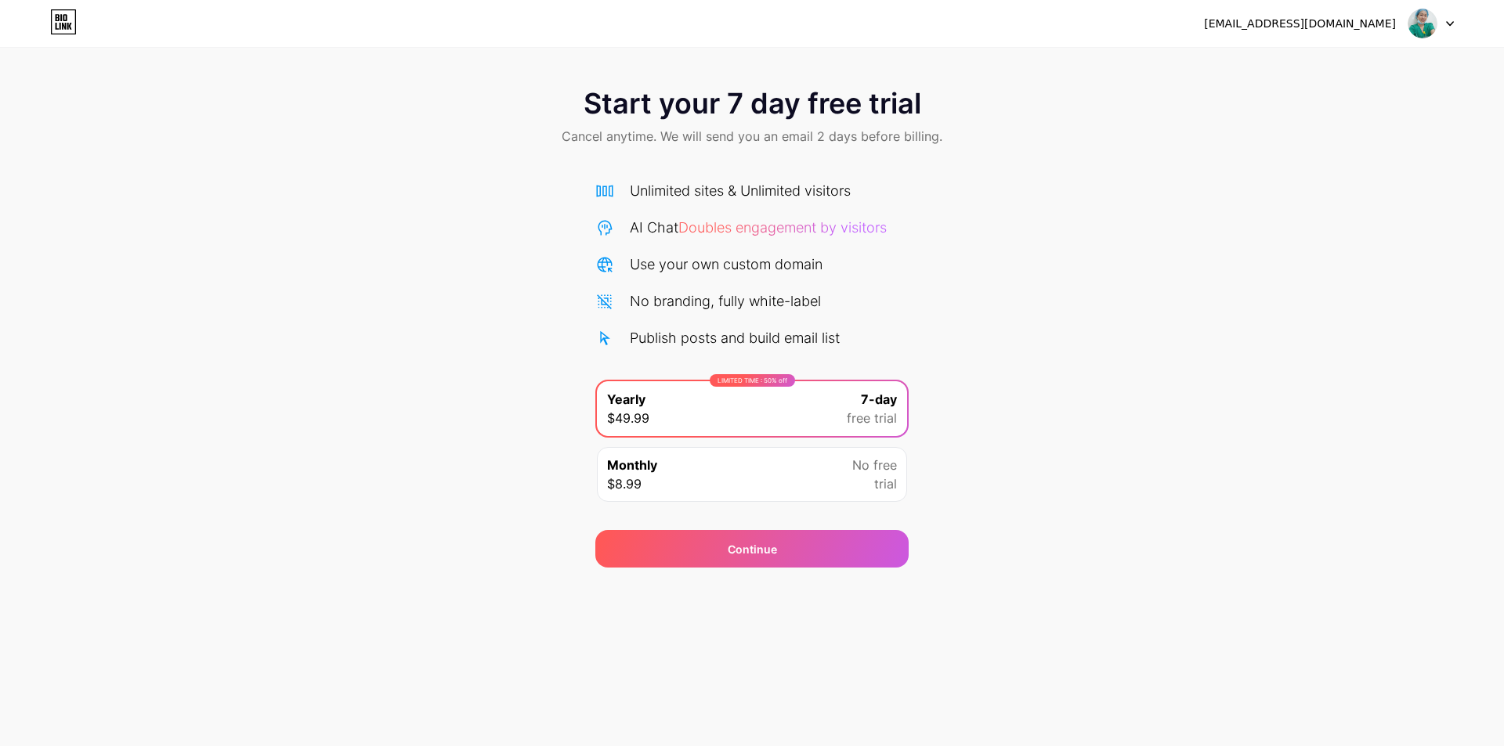
click at [12, 11] on div "diemwin200500@gmail.com Logout" at bounding box center [752, 23] width 1504 height 28
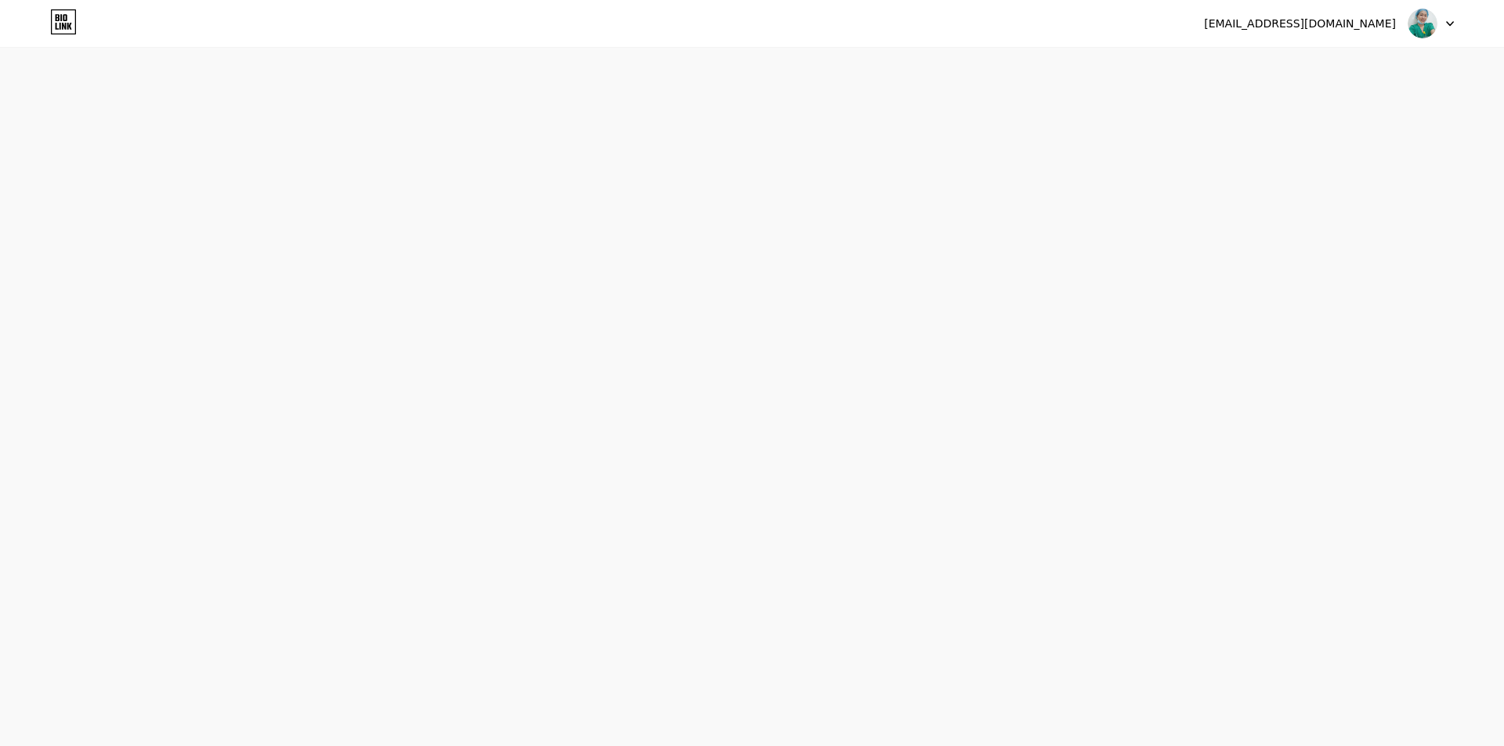
click at [59, 15] on icon at bounding box center [58, 17] width 4 height 7
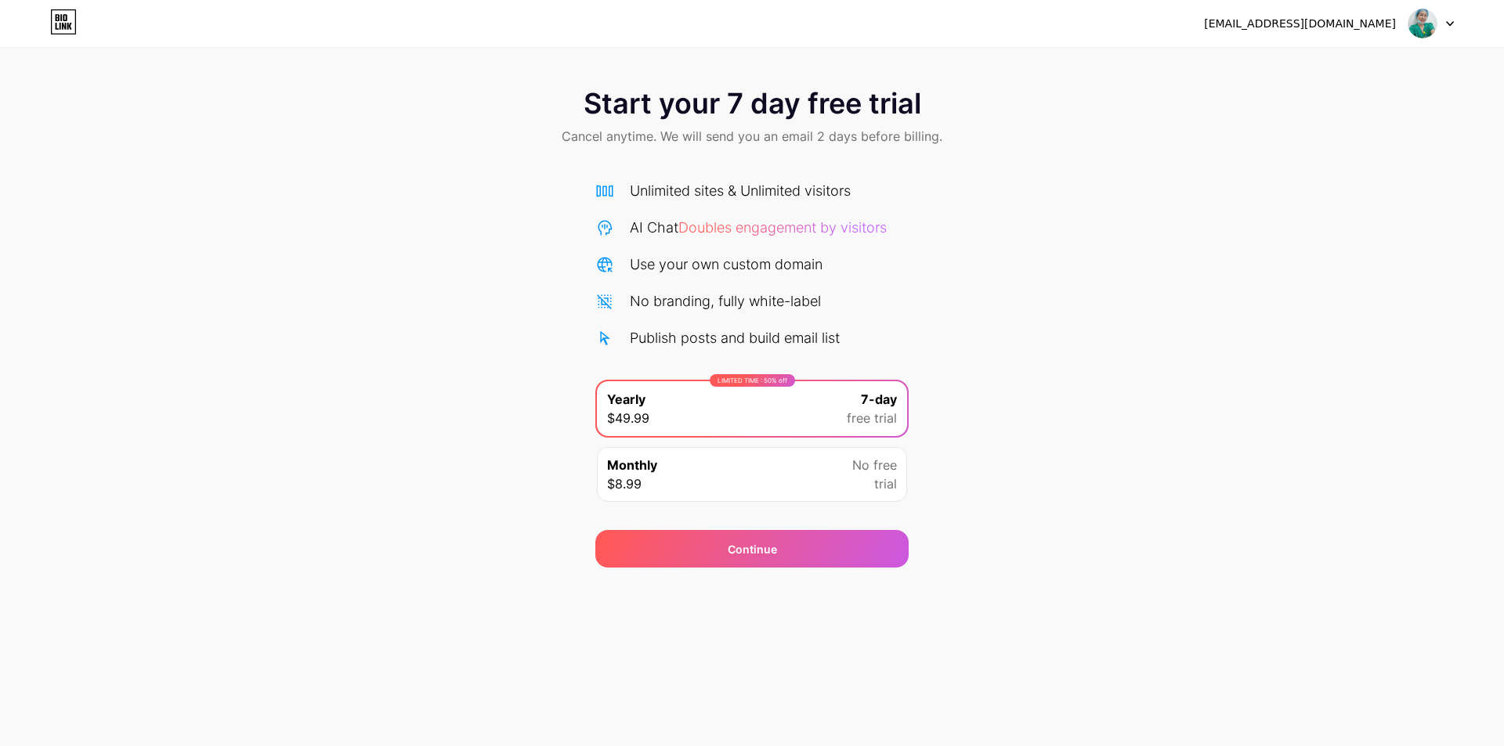
click at [59, 15] on icon at bounding box center [58, 17] width 4 height 7
click at [666, 194] on div "Unlimited sites & Unlimited visitors" at bounding box center [740, 190] width 221 height 21
click at [661, 425] on div "LIMITED TIME : 50% off Yearly $49.99 7-day free trial" at bounding box center [752, 408] width 310 height 55
click at [691, 557] on div "Continue" at bounding box center [751, 549] width 313 height 38
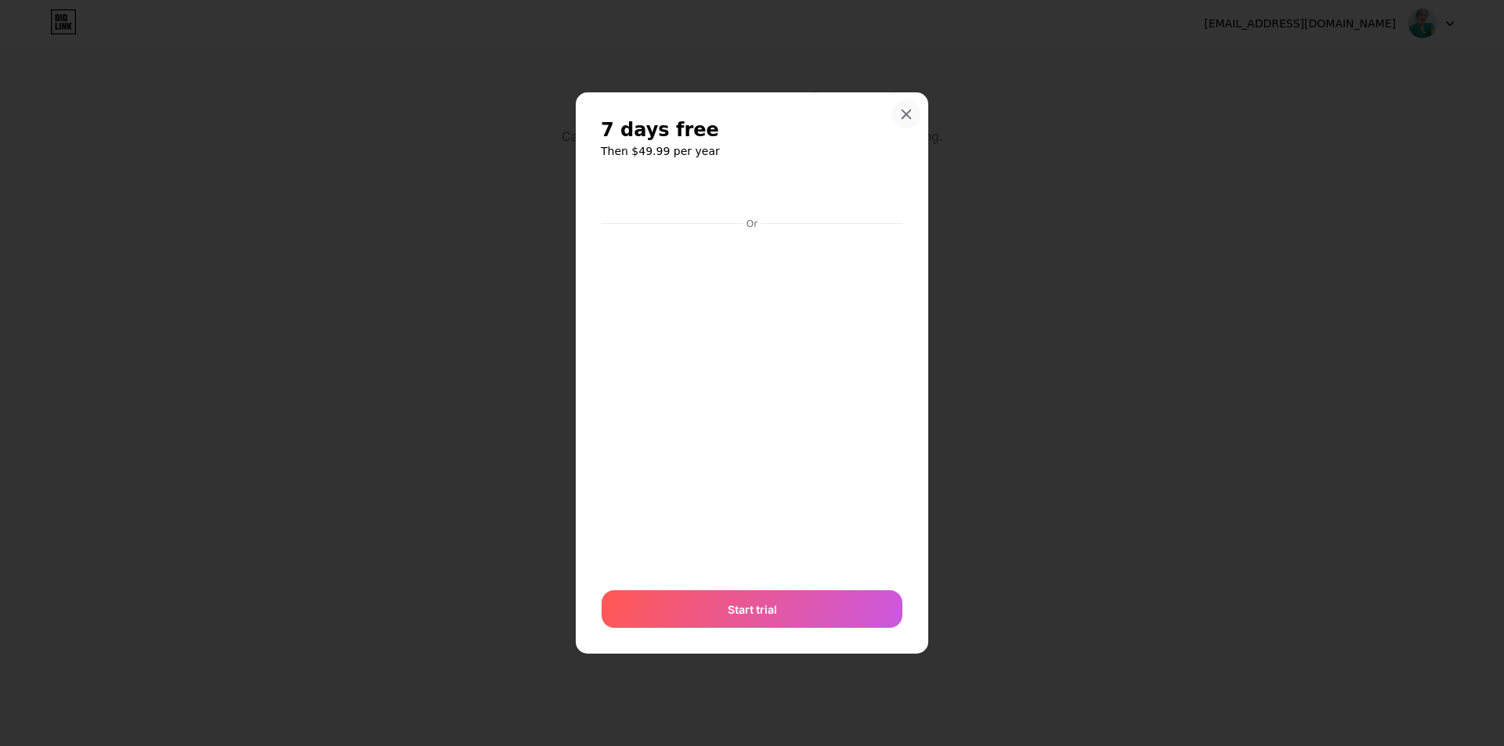
click at [904, 114] on icon at bounding box center [906, 114] width 13 height 13
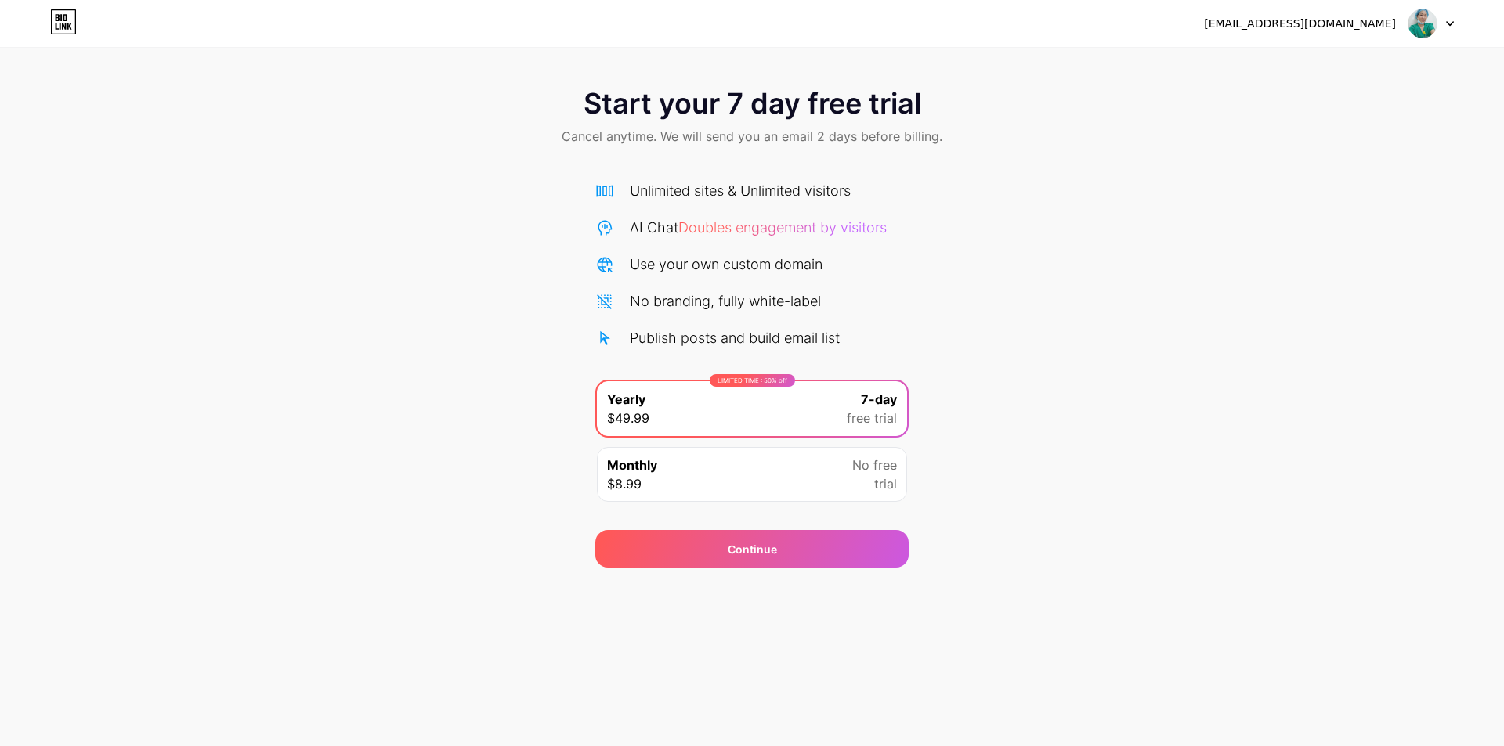
click at [1433, 34] on img at bounding box center [1422, 24] width 30 height 30
click at [1352, 67] on li "Logout" at bounding box center [1356, 64] width 194 height 42
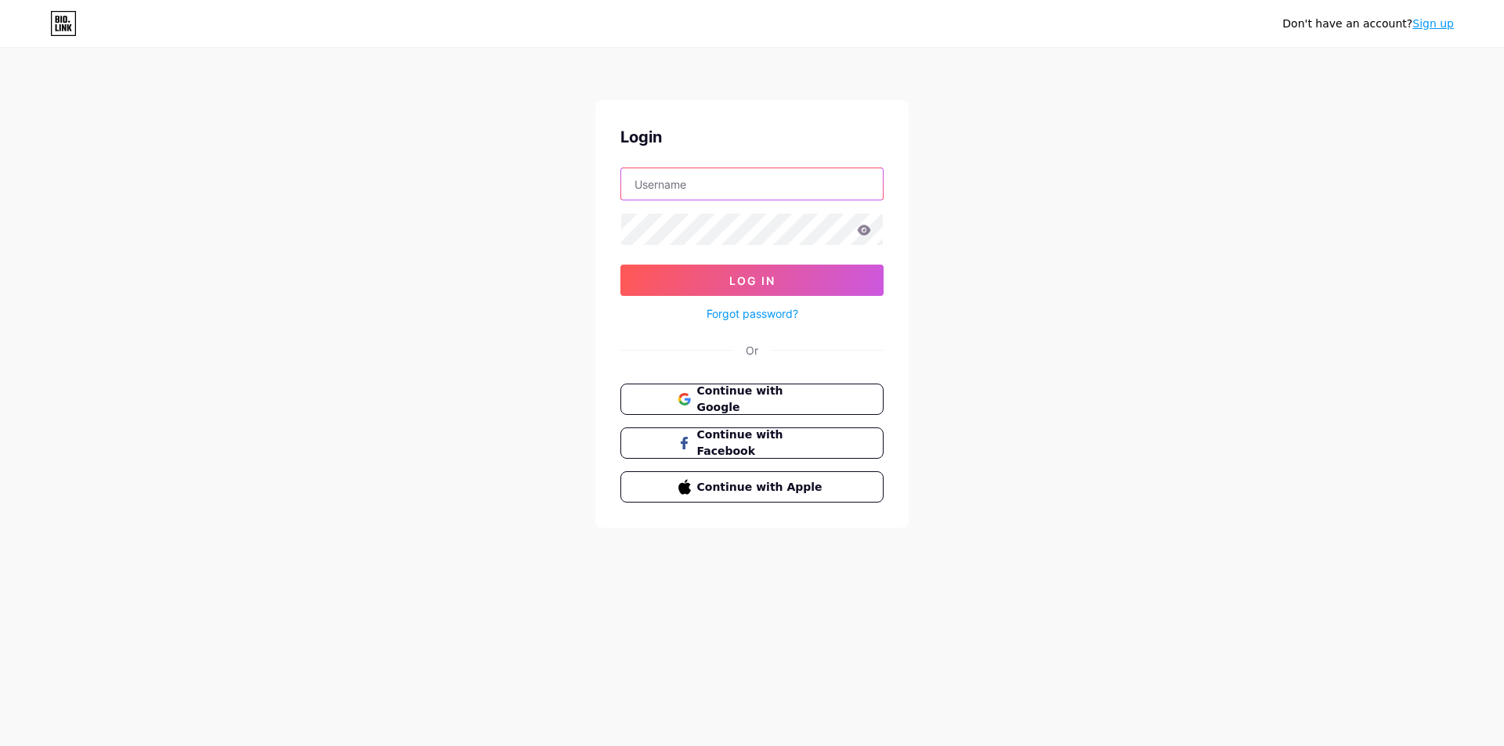
type input "[EMAIL_ADDRESS][DOMAIN_NAME]"
click at [829, 454] on button "Continue with Facebook" at bounding box center [751, 444] width 267 height 32
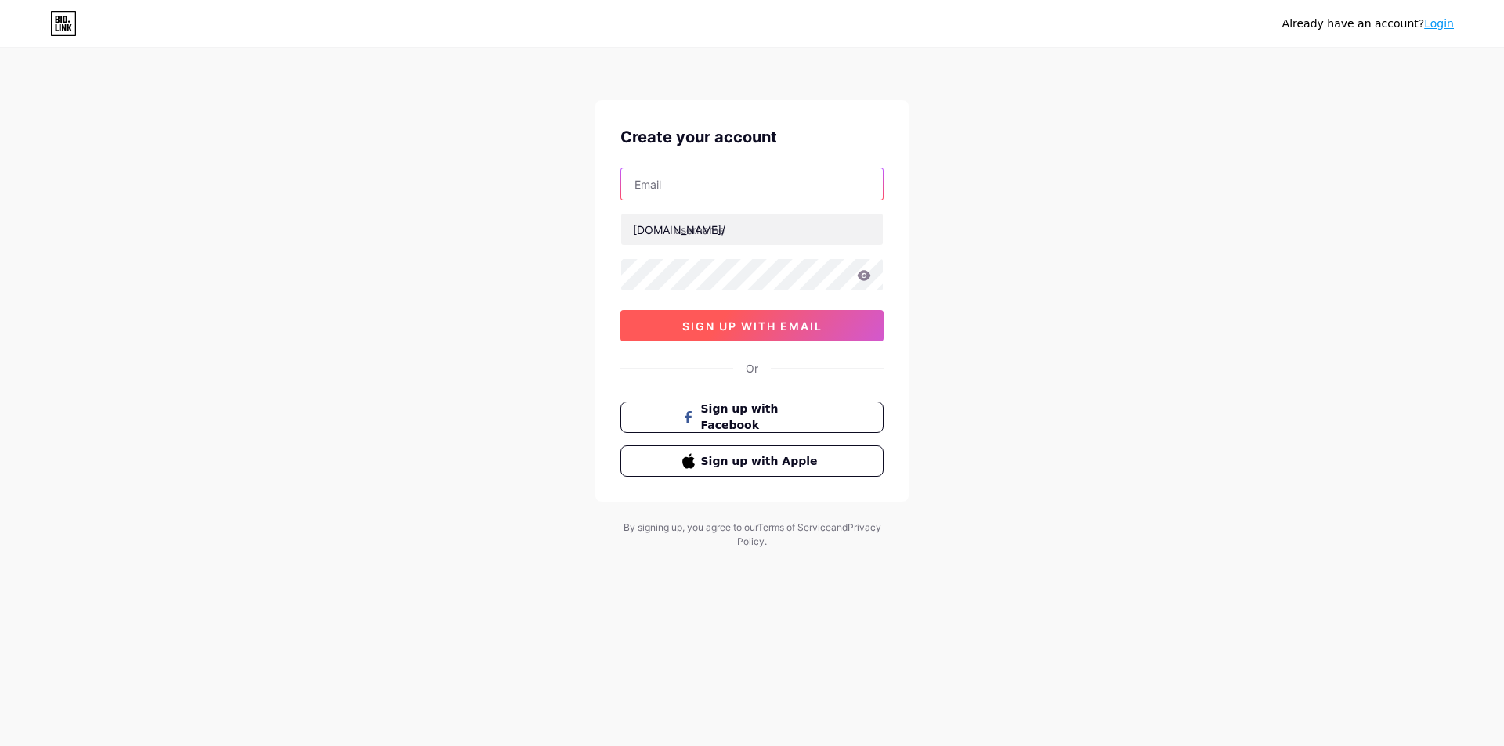
type input "[EMAIL_ADDRESS][DOMAIN_NAME]"
click at [757, 322] on span "sign up with email" at bounding box center [752, 326] width 140 height 13
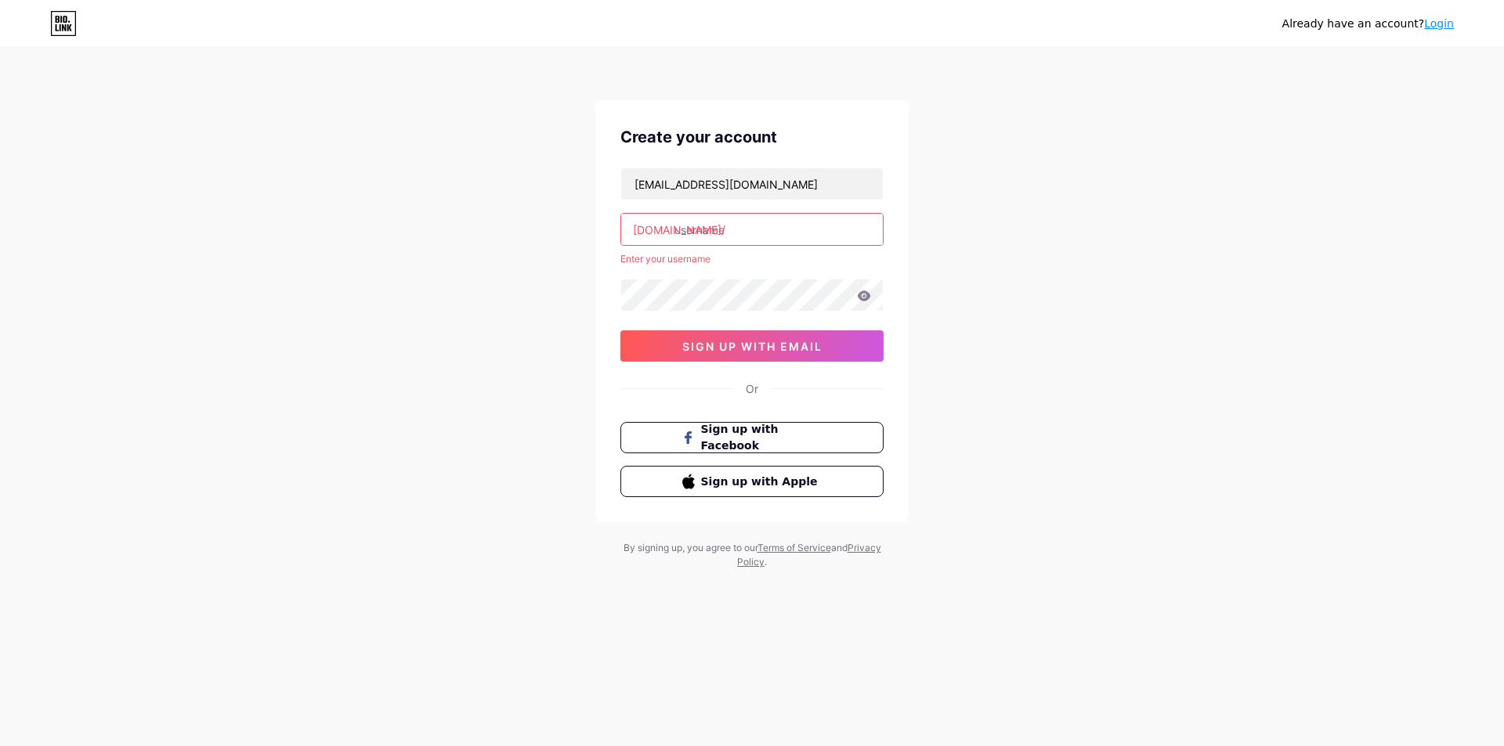
click at [747, 232] on input "text" at bounding box center [752, 229] width 262 height 31
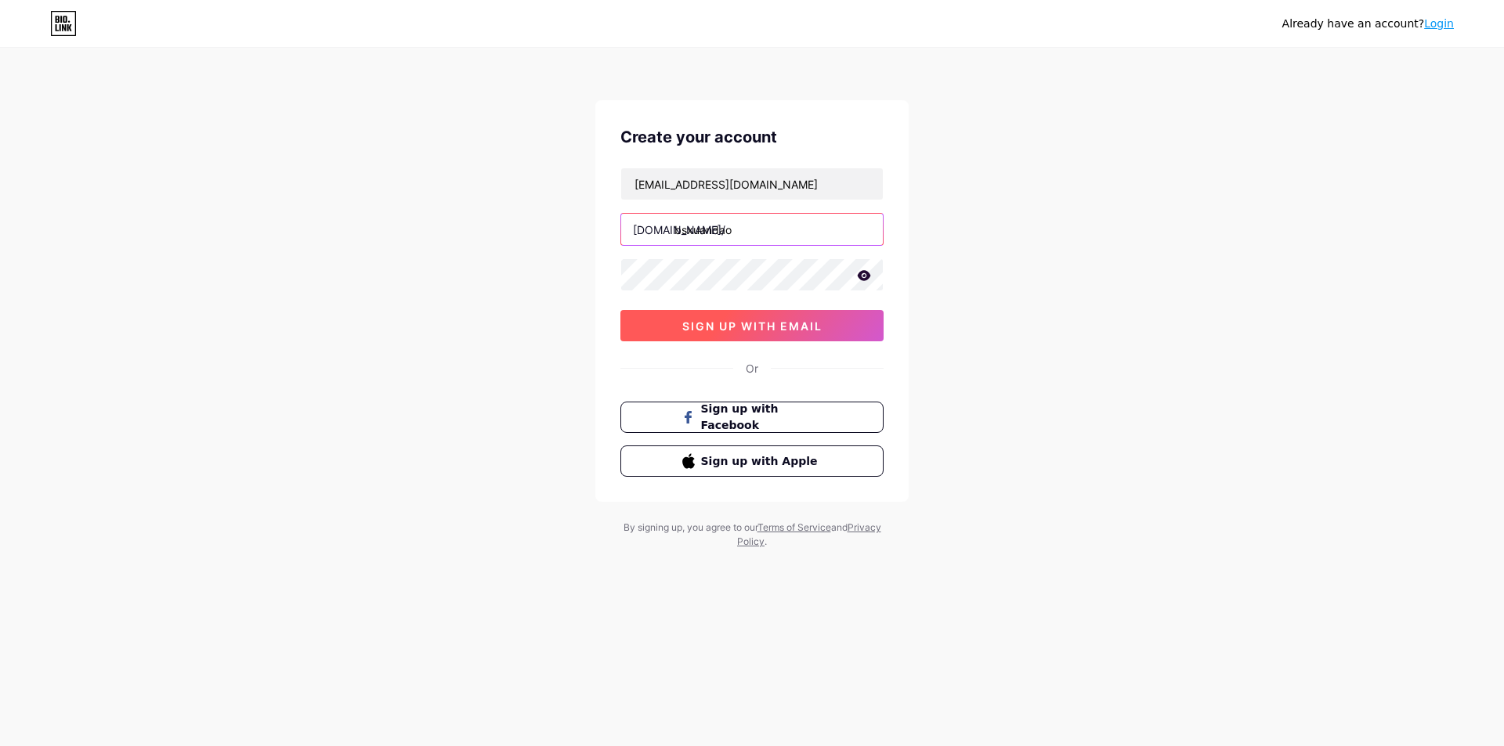
type input "bsxuandao"
click at [746, 338] on button "sign up with email" at bounding box center [751, 325] width 263 height 31
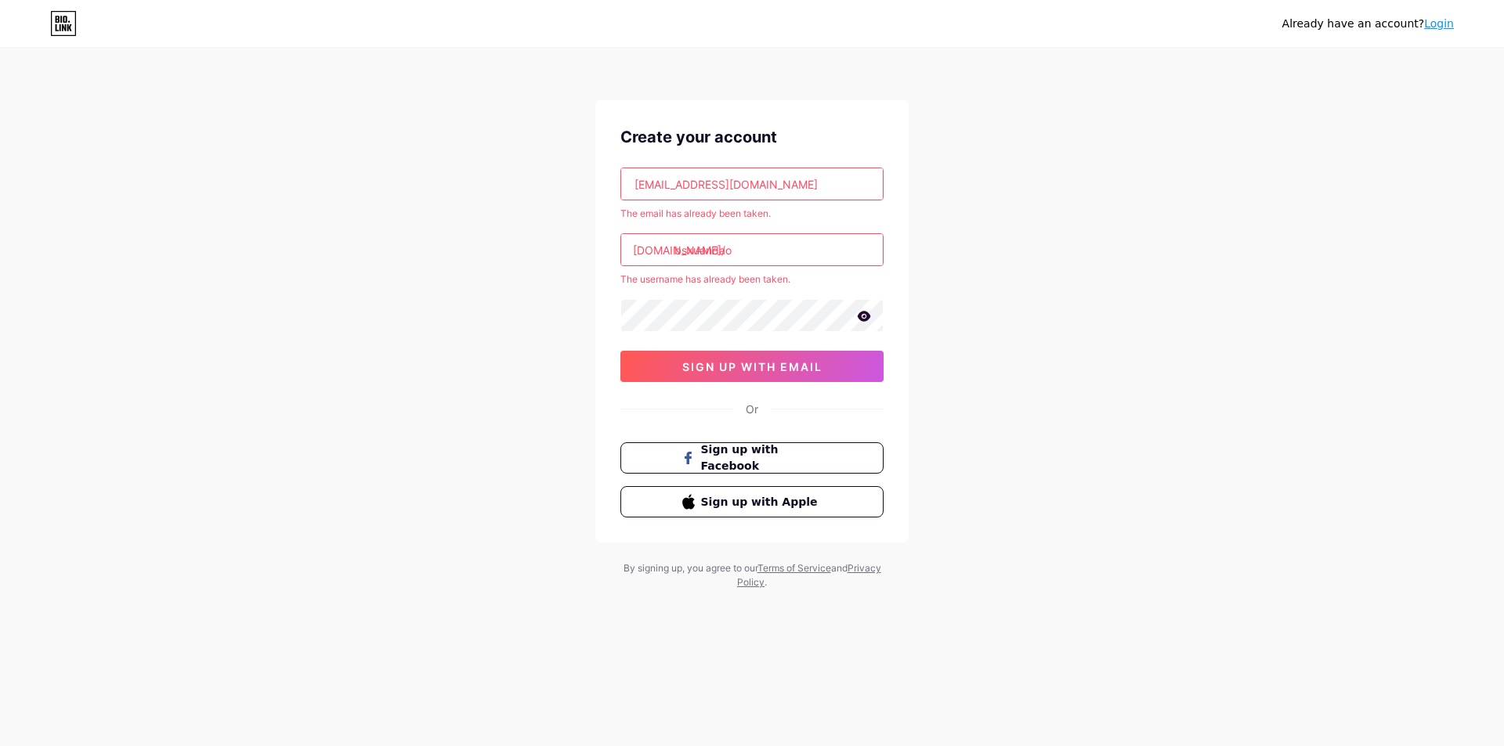
click at [1442, 25] on link "Login" at bounding box center [1439, 23] width 30 height 13
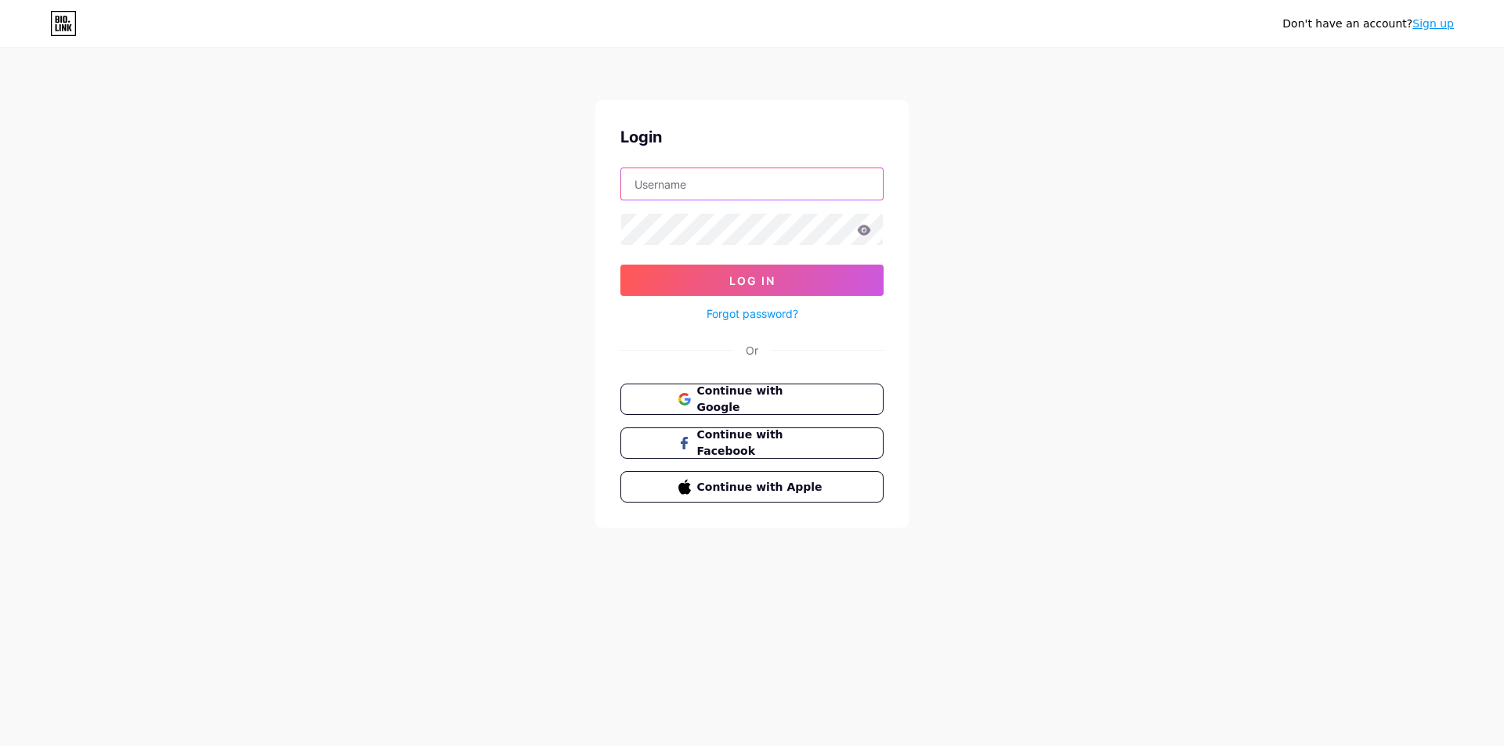
type input "[EMAIL_ADDRESS][DOMAIN_NAME]"
click at [792, 281] on button "Log In" at bounding box center [751, 280] width 263 height 31
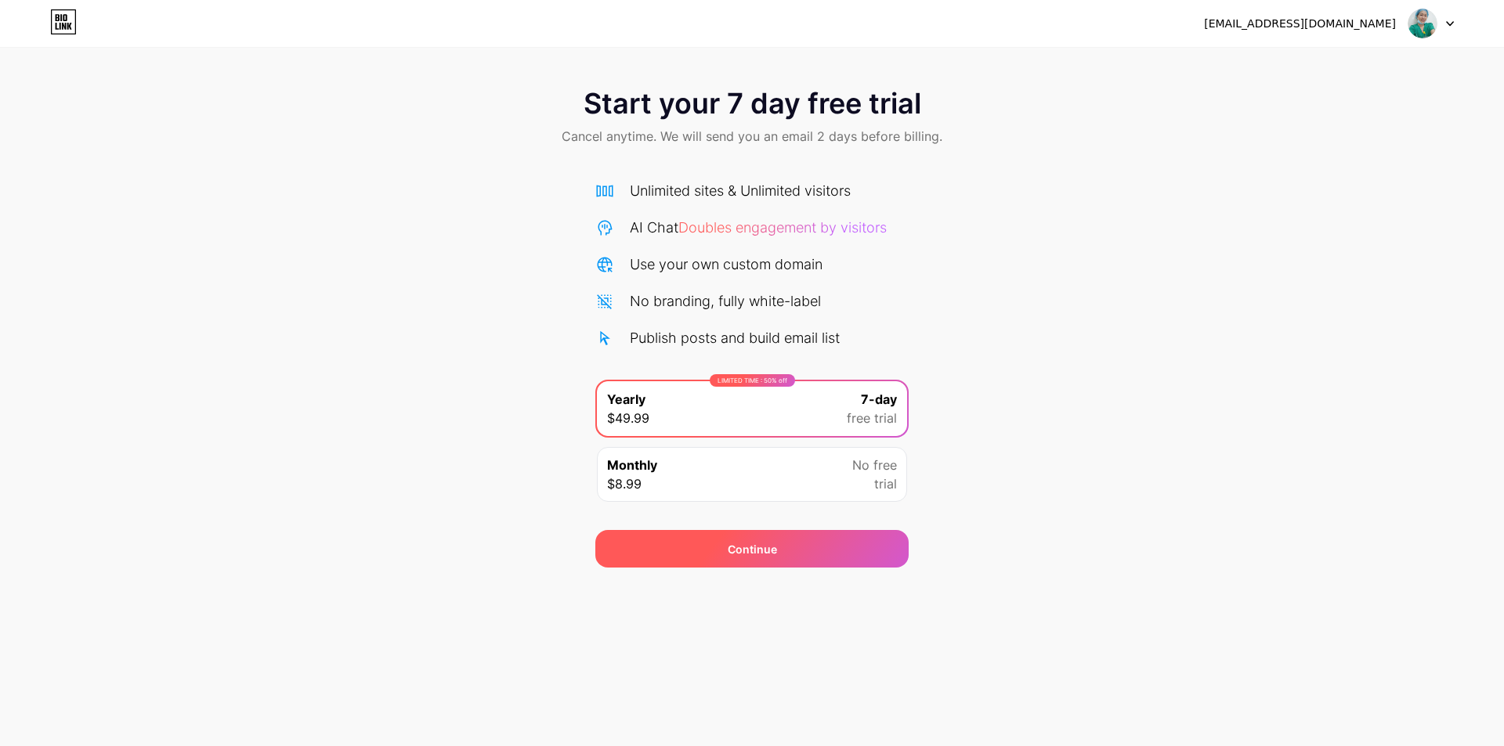
click at [780, 545] on div "Continue" at bounding box center [751, 549] width 313 height 38
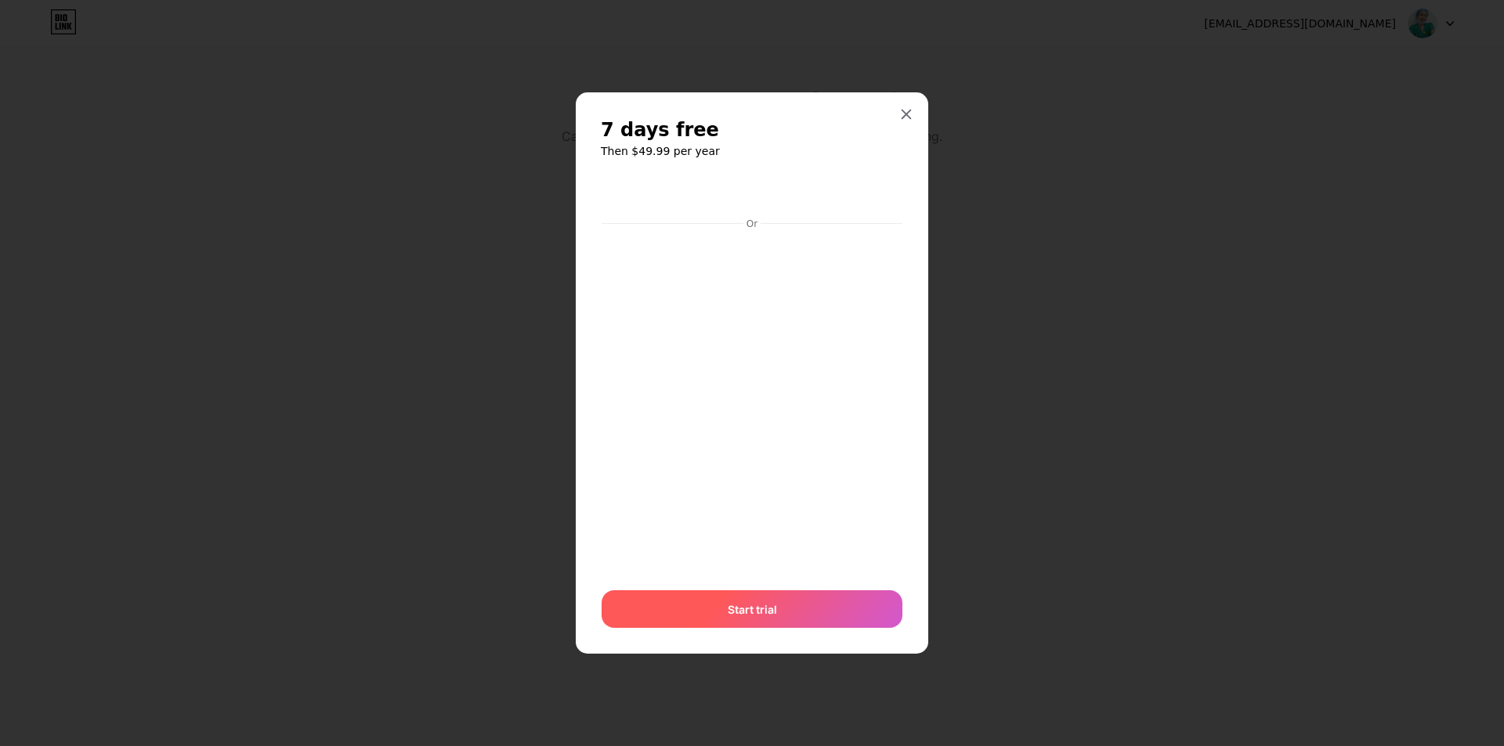
click at [792, 605] on div "Start trial" at bounding box center [752, 610] width 301 height 38
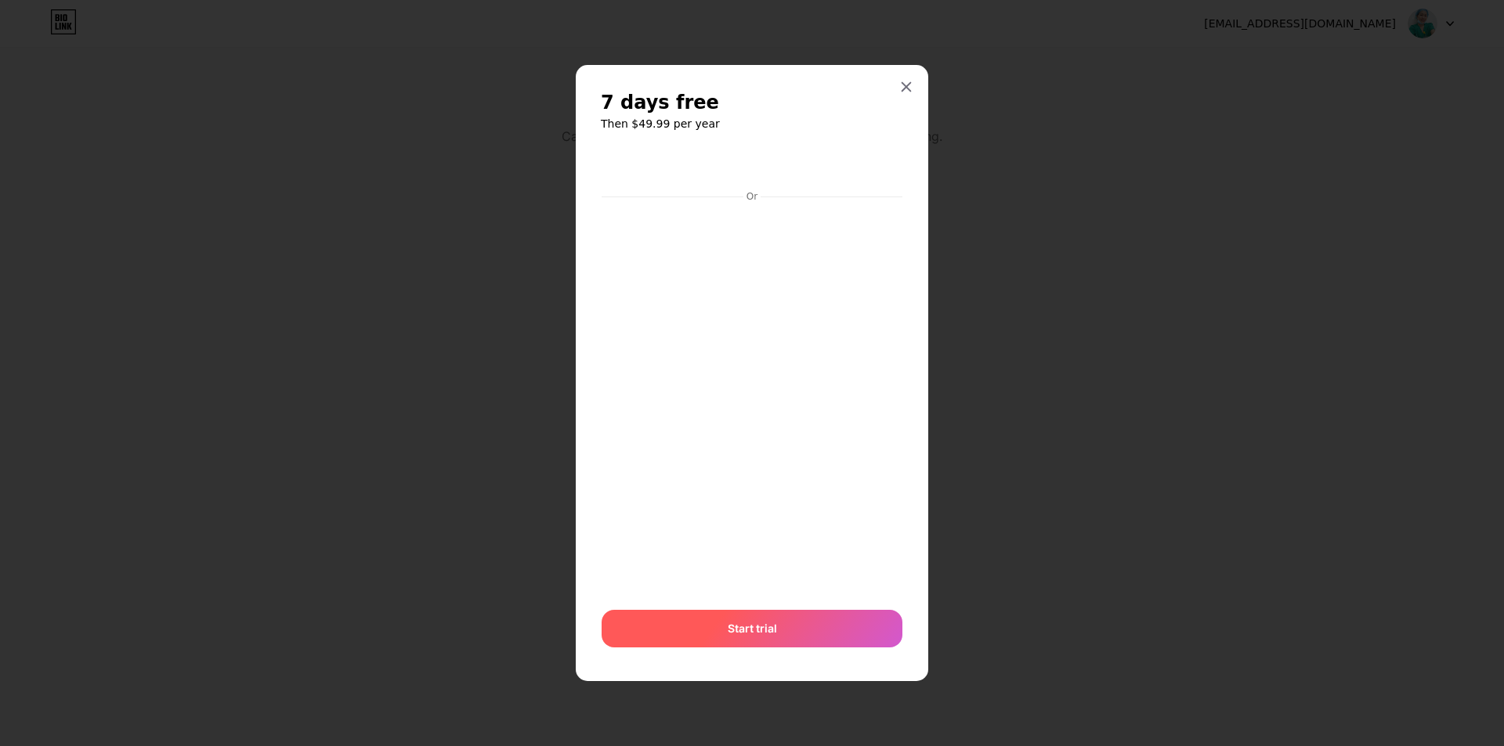
click at [792, 612] on div "Start trial" at bounding box center [752, 629] width 301 height 38
click at [1001, 350] on div at bounding box center [752, 373] width 1504 height 746
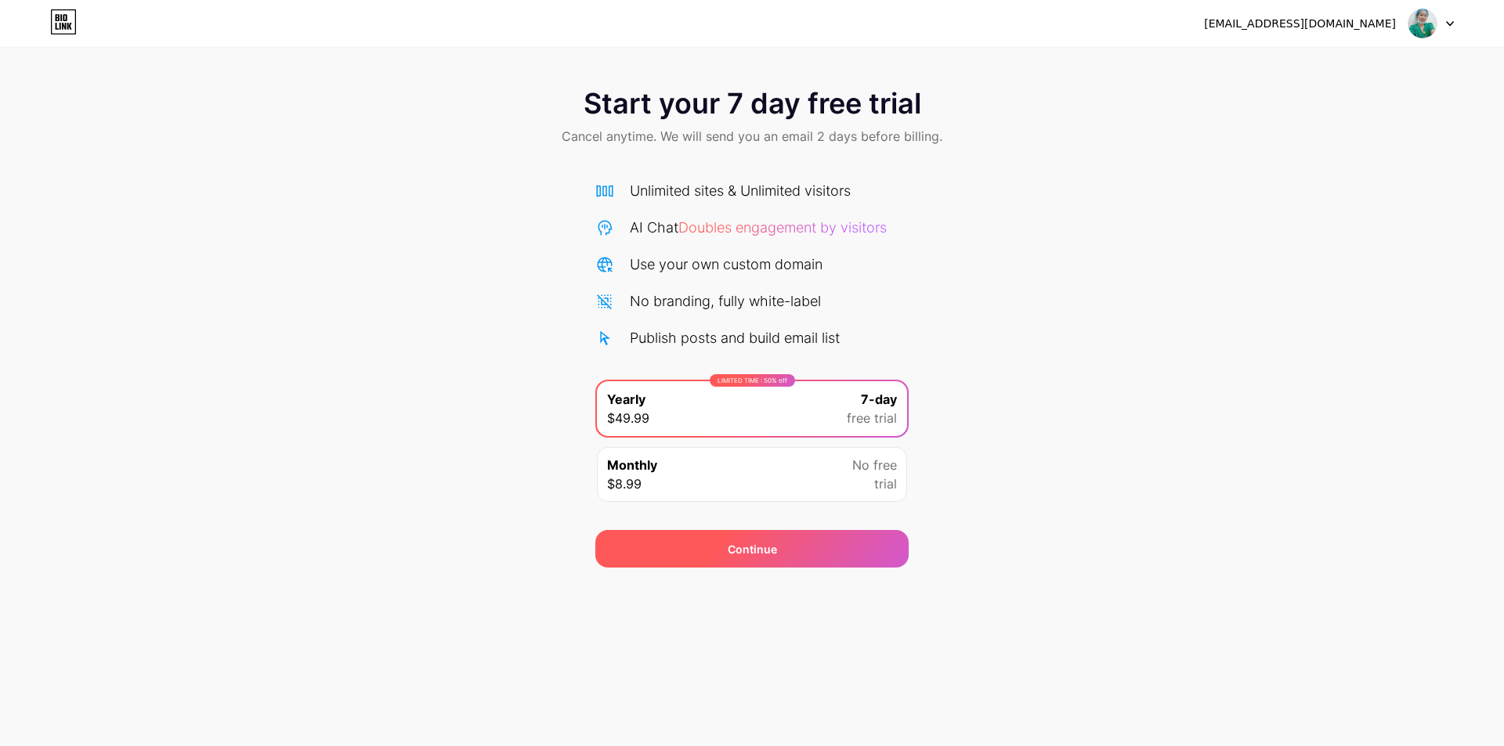
click at [771, 541] on div "Continue" at bounding box center [752, 549] width 49 height 16
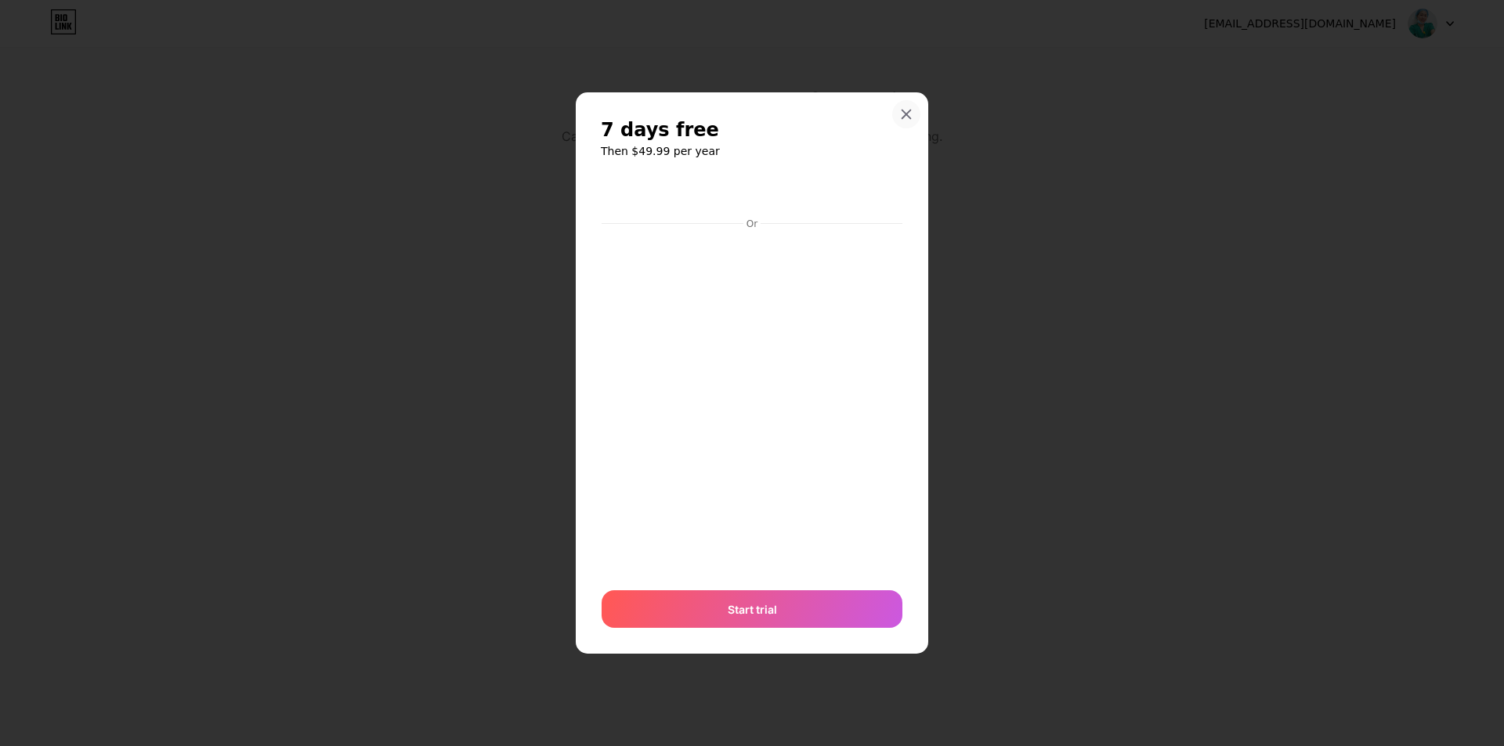
click at [902, 120] on icon at bounding box center [906, 114] width 13 height 13
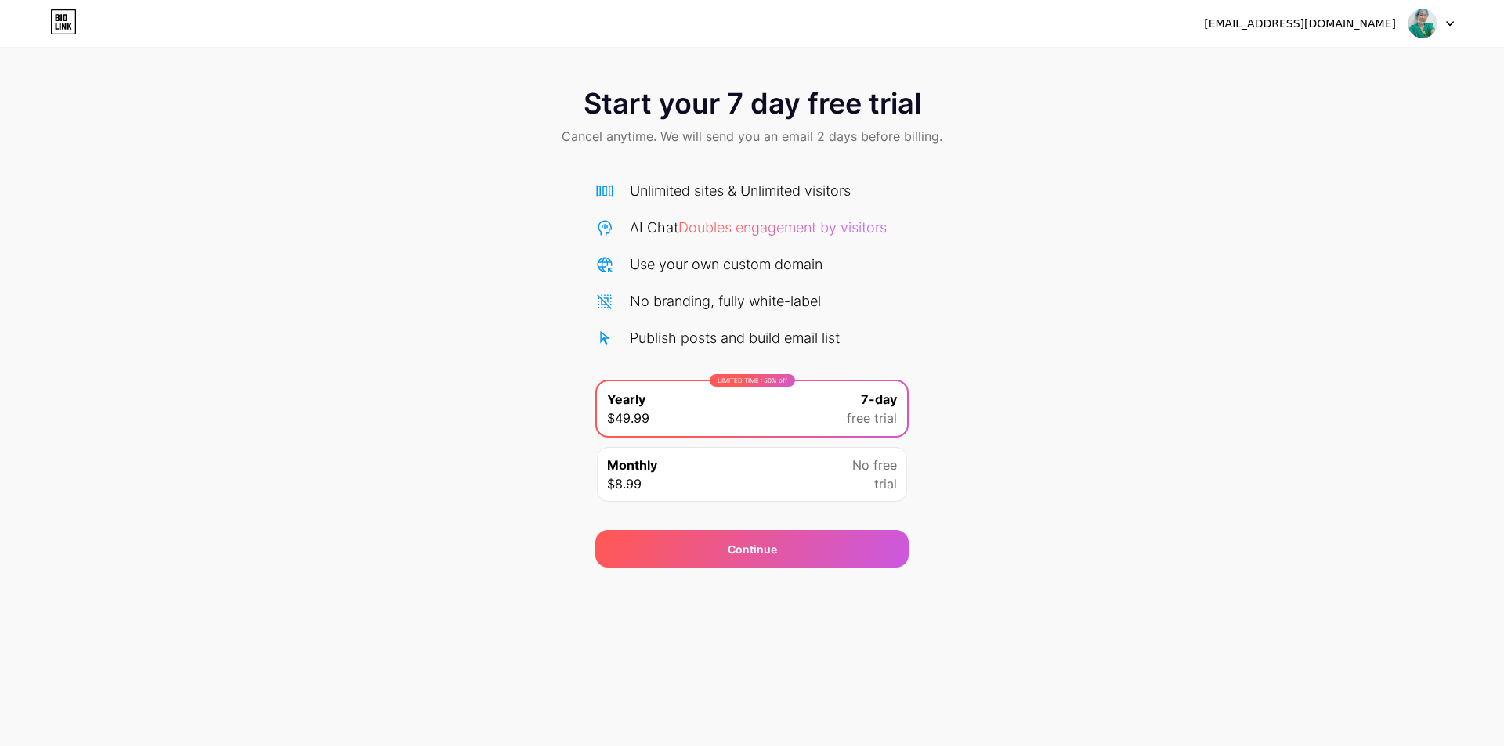
click at [730, 461] on div "Monthly $8.99 No free trial" at bounding box center [752, 474] width 310 height 55
click at [728, 474] on div "Monthly $8.99 No free trial" at bounding box center [752, 474] width 310 height 55
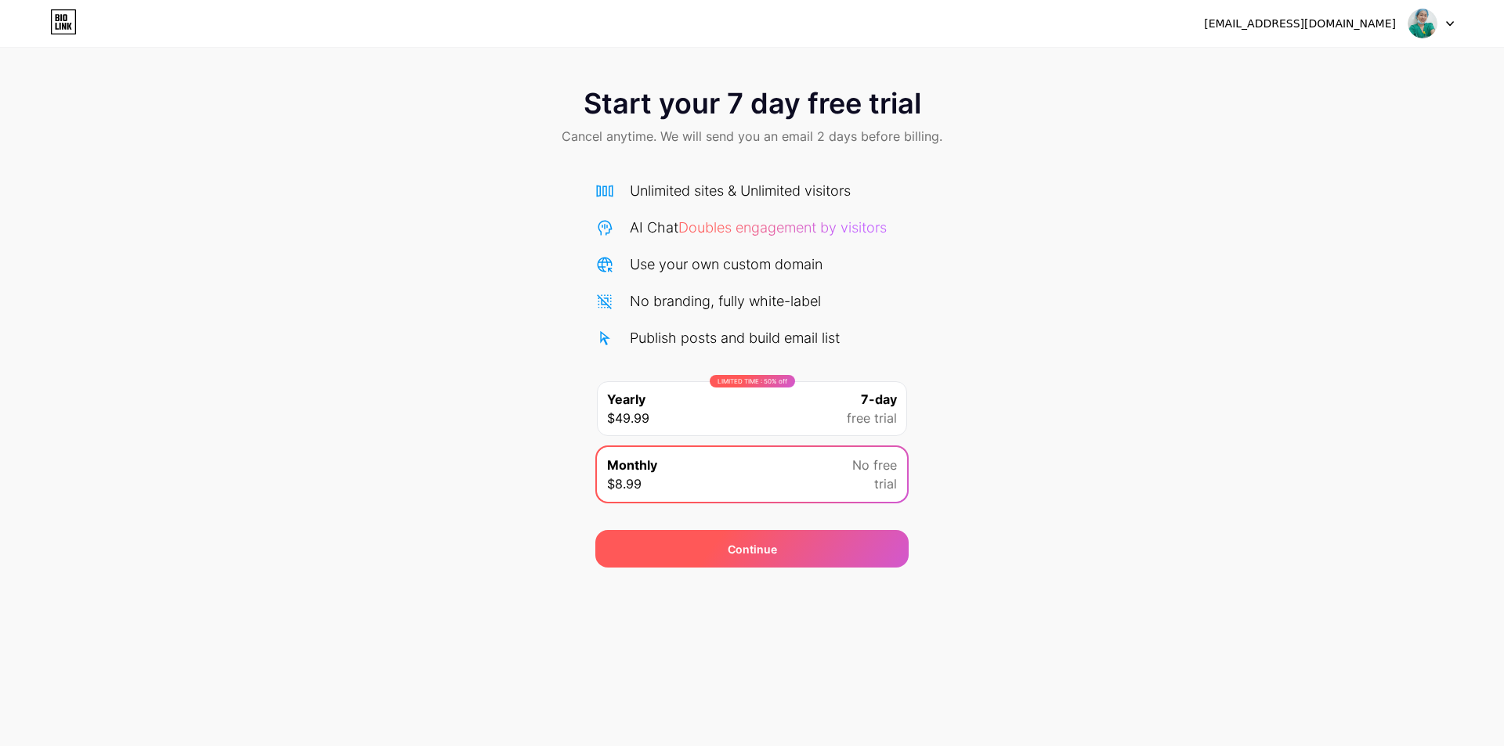
click at [731, 537] on div "Continue" at bounding box center [751, 549] width 313 height 38
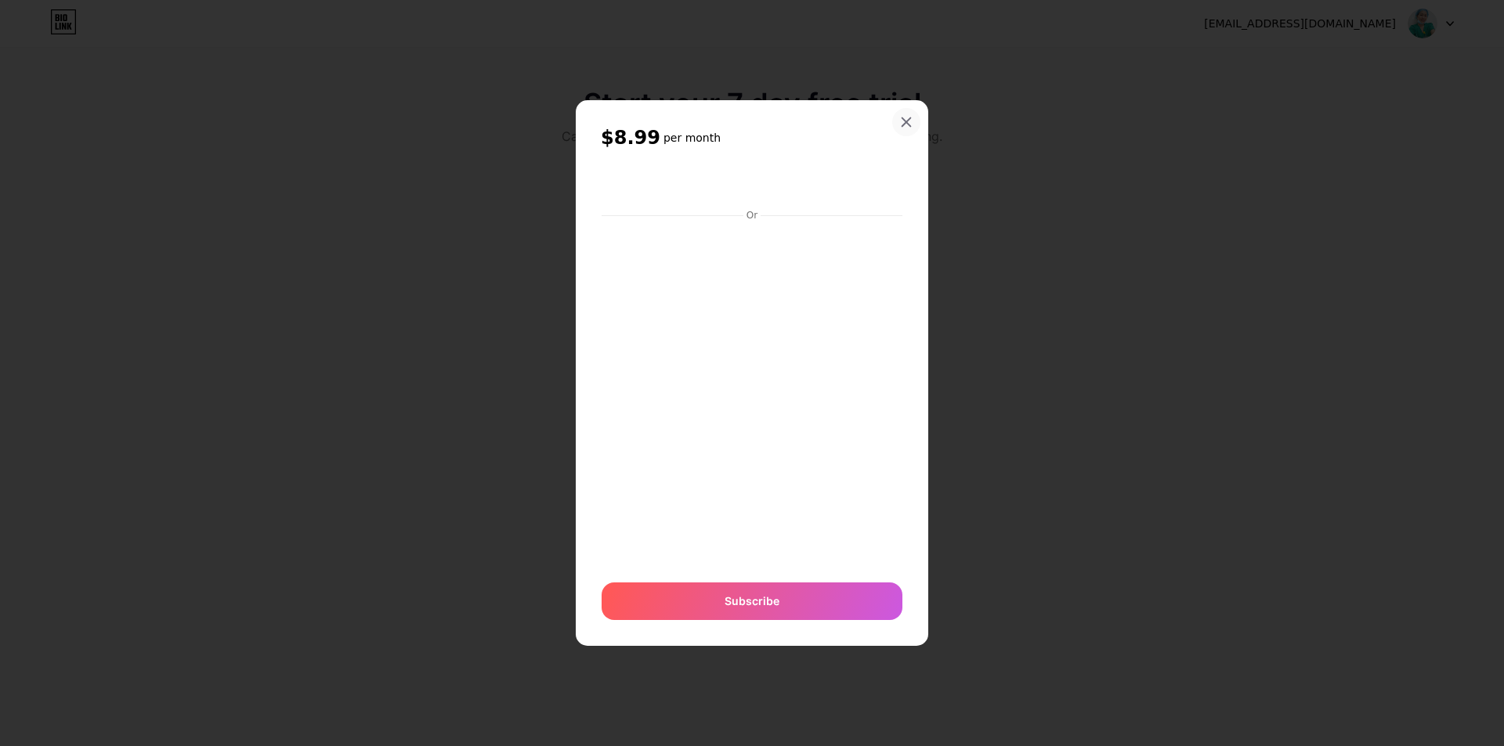
click at [902, 111] on div at bounding box center [906, 122] width 28 height 28
